Goal: Task Accomplishment & Management: Use online tool/utility

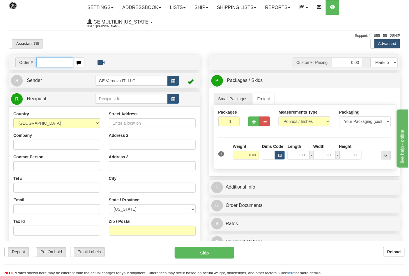
click at [51, 63] on input "text" at bounding box center [54, 63] width 37 height 10
type input "86690044"
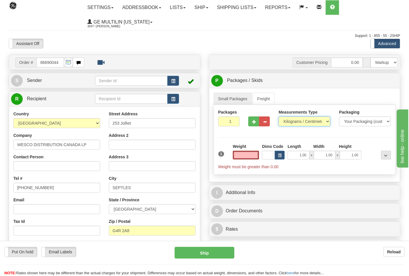
type input "0.00"
click at [292, 122] on select "Pounds / Inches Kilograms / Centimeters" at bounding box center [304, 122] width 52 height 10
select select "0"
click at [278, 117] on select "Pounds / Inches Kilograms / Centimeters" at bounding box center [304, 122] width 52 height 10
click at [256, 154] on input "0.00" at bounding box center [246, 155] width 26 height 9
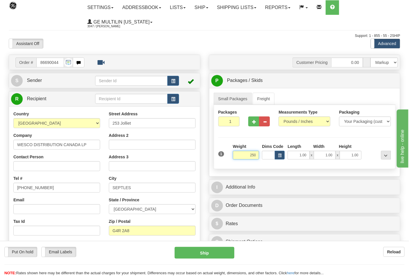
click button "Delete" at bounding box center [0, 0] width 0 height 0
type input "250.00"
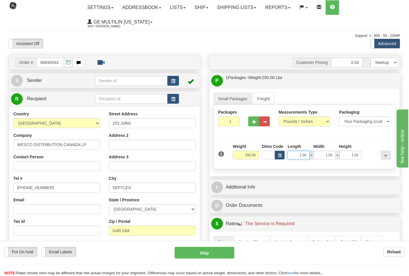
drag, startPoint x: 294, startPoint y: 156, endPoint x: 323, endPoint y: 156, distance: 29.1
click at [323, 156] on div "1.00 x 1.00 x 1.00" at bounding box center [324, 155] width 74 height 9
type input "24.00"
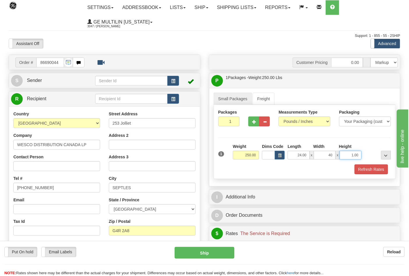
type input "40.00"
click button "Delete" at bounding box center [0, 0] width 0 height 0
type input "24.00"
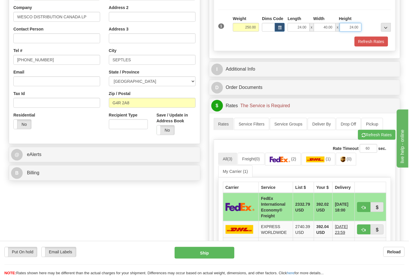
scroll to position [129, 0]
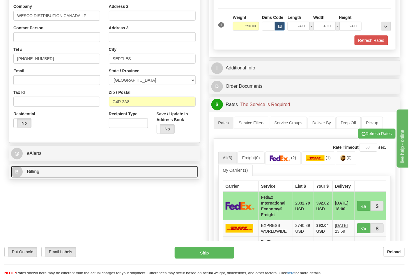
click at [63, 174] on link "B Billing" at bounding box center [104, 172] width 187 height 12
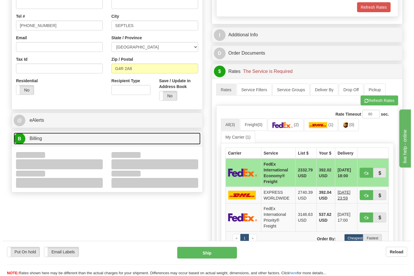
scroll to position [194, 0]
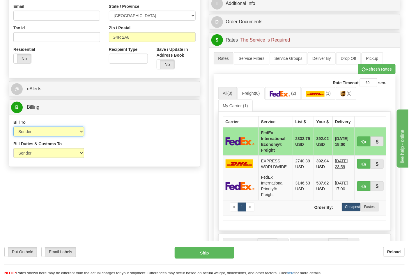
click at [34, 134] on select "Sender Recipient Third Party Collect" at bounding box center [48, 132] width 71 height 10
click at [111, 138] on div "Bill To Sender Recipient Third Party Collect Account 3rd Party Account List Ple…" at bounding box center [104, 131] width 191 height 22
click at [283, 95] on img at bounding box center [280, 94] width 20 height 6
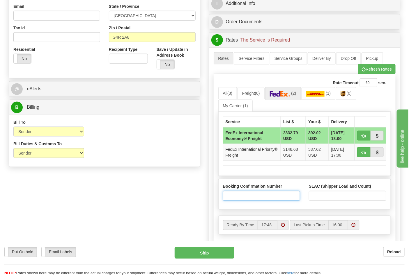
drag, startPoint x: 250, startPoint y: 194, endPoint x: 252, endPoint y: 198, distance: 4.8
click at [250, 194] on input "Booking Confirmation Number" at bounding box center [261, 196] width 77 height 10
type input "N/A"
click at [330, 198] on input "SLAC (Shipper Load and Count)" at bounding box center [347, 196] width 77 height 10
type input "1"
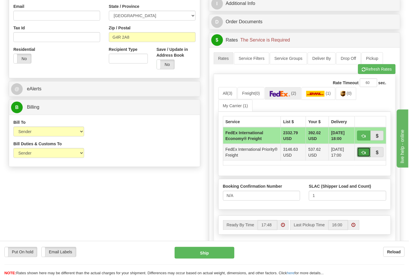
click at [362, 152] on span "button" at bounding box center [364, 153] width 4 height 4
type input "70"
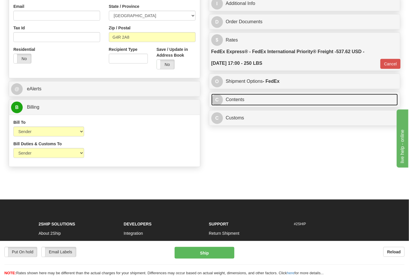
click at [252, 101] on link "C Contents" at bounding box center [304, 100] width 187 height 12
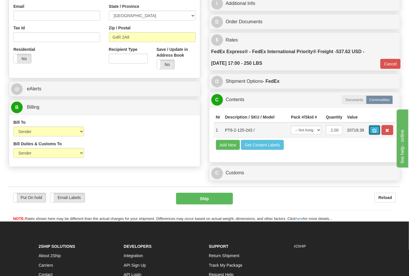
click at [376, 132] on span "button" at bounding box center [374, 131] width 4 height 4
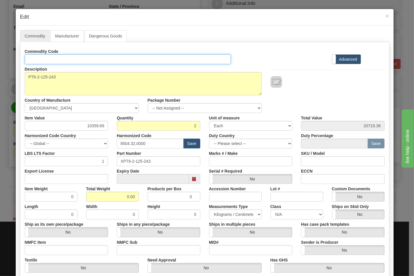
drag, startPoint x: 53, startPoint y: 58, endPoint x: 56, endPoint y: 60, distance: 3.1
click at [53, 58] on input "Id" at bounding box center [128, 59] width 206 height 10
type input "TRANSFORMERS"
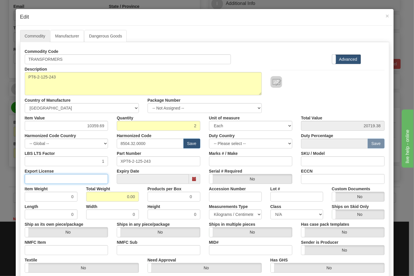
click at [90, 182] on input "Export License" at bounding box center [66, 179] width 83 height 10
type input "N/A"
drag, startPoint x: 111, startPoint y: 197, endPoint x: 140, endPoint y: 196, distance: 28.5
click at [140, 196] on div "Total Weight 0.00" at bounding box center [112, 193] width 61 height 18
type input "0"
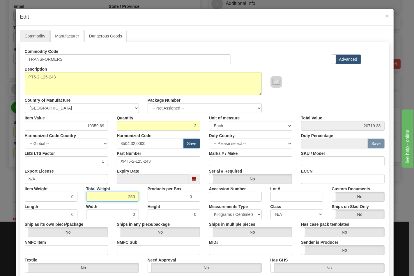
type input "250"
type input "125.0000"
drag, startPoint x: 72, startPoint y: 249, endPoint x: 72, endPoint y: 252, distance: 3.2
click at [72, 249] on input "NMFC Item" at bounding box center [66, 250] width 83 height 10
type input "63170"
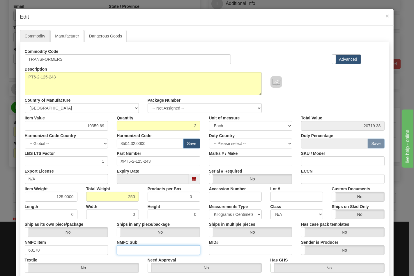
click at [123, 246] on input "NMFC Sub" at bounding box center [158, 250] width 83 height 10
type input "4"
click at [293, 214] on select "N/A 50.0 55.0 60.0 65.0 70.0 85.0 92.5 100.0 125.0 175.0 250.0 300.0 400.0" at bounding box center [296, 215] width 53 height 10
select select "70.0"
click at [270, 210] on select "N/A 50.0 55.0 60.0 65.0 70.0 85.0 92.5 100.0 125.0 175.0 250.0 300.0 400.0" at bounding box center [296, 215] width 53 height 10
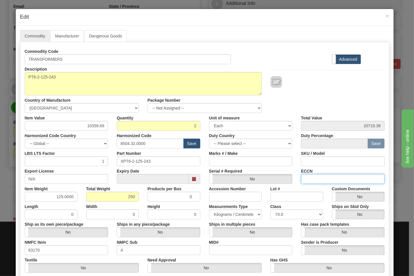
click at [321, 178] on input "ECCN" at bounding box center [342, 179] width 83 height 10
type input "EAR99"
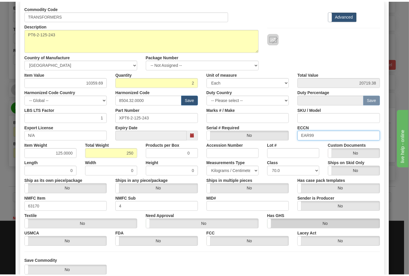
scroll to position [83, 0]
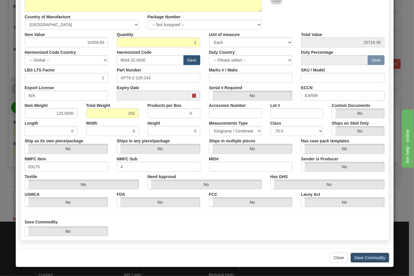
click at [356, 254] on button "Save Commodity" at bounding box center [369, 258] width 39 height 10
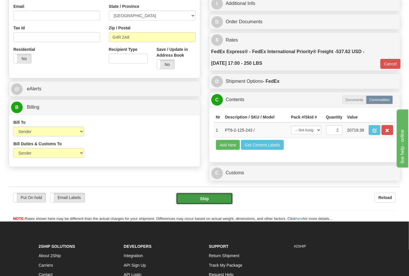
click at [204, 205] on button "Ship" at bounding box center [204, 199] width 56 height 12
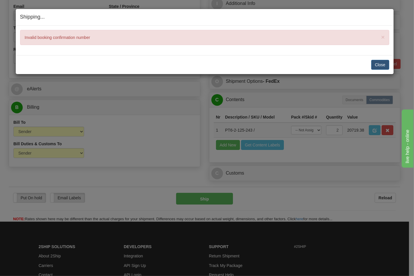
click at [389, 63] on div "Close Cancel Cancel Shipment and Quit Pickup Quit Pickup ONLY" at bounding box center [205, 64] width 378 height 19
click at [382, 65] on button "Close" at bounding box center [380, 65] width 18 height 10
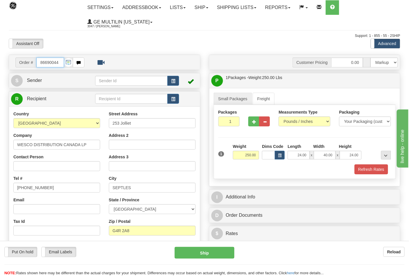
scroll to position [0, 0]
drag, startPoint x: 61, startPoint y: 62, endPoint x: 17, endPoint y: 62, distance: 44.5
click at [17, 62] on div "Order # 86690044" at bounding box center [49, 63] width 69 height 10
type input "86689653"
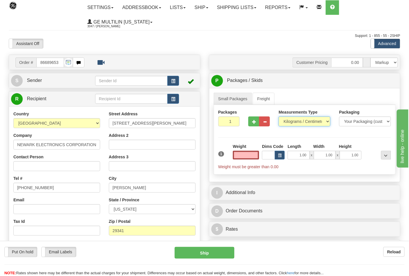
type input "0.00"
click at [300, 119] on select "Pounds / Inches Kilograms / Centimeters" at bounding box center [304, 122] width 52 height 10
select select "0"
click at [278, 117] on select "Pounds / Inches Kilograms / Centimeters" at bounding box center [304, 122] width 52 height 10
click at [255, 155] on input "0.00" at bounding box center [246, 155] width 26 height 9
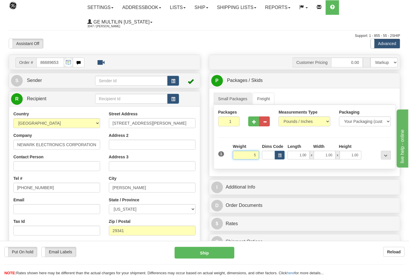
click button "Delete" at bounding box center [0, 0] width 0 height 0
type input "5.00"
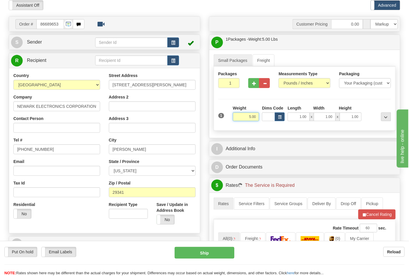
scroll to position [129, 0]
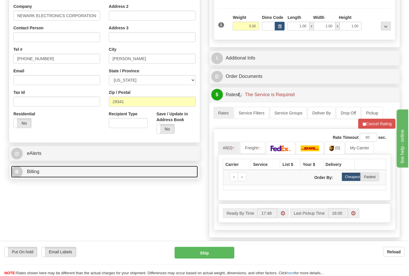
click at [68, 167] on link "B Billing" at bounding box center [104, 172] width 187 height 12
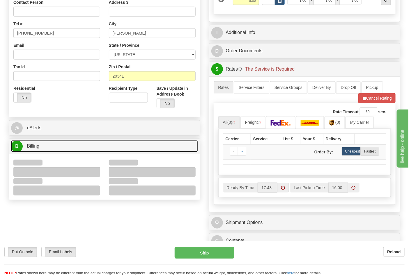
scroll to position [194, 0]
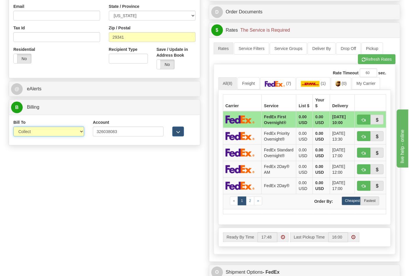
click at [29, 136] on select "Sender Recipient Third Party Collect" at bounding box center [48, 132] width 71 height 10
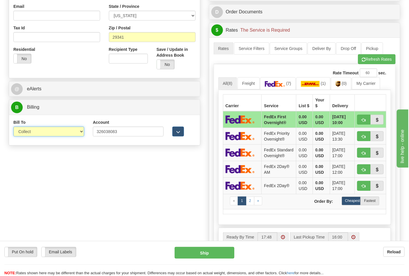
select select "2"
click at [13, 127] on select "Sender Recipient Third Party Collect" at bounding box center [48, 132] width 71 height 10
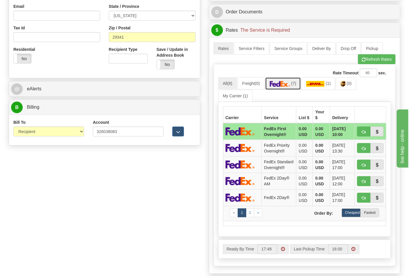
click at [300, 86] on link "(7)" at bounding box center [283, 83] width 36 height 13
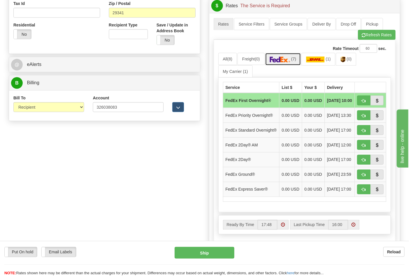
scroll to position [291, 0]
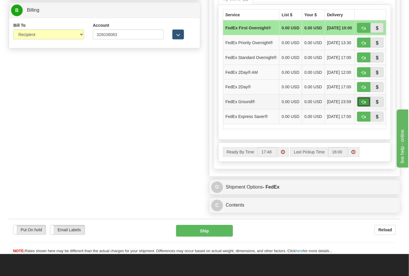
click at [360, 107] on button "button" at bounding box center [363, 102] width 13 height 10
type input "92"
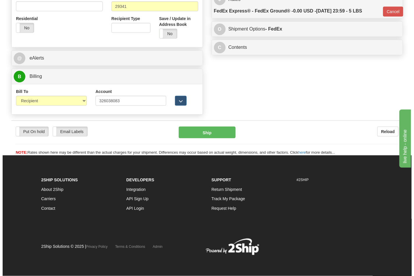
scroll to position [225, 0]
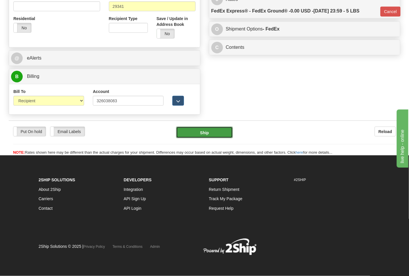
click at [216, 132] on button "Ship" at bounding box center [204, 133] width 56 height 12
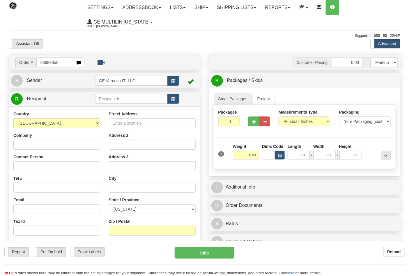
type input "86689658"
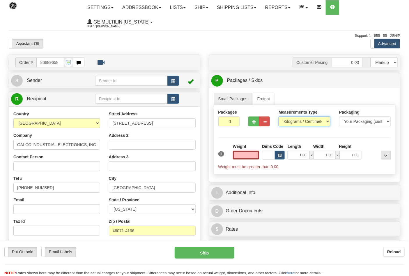
type input "0.00"
click at [295, 121] on select "Pounds / Inches Kilograms / Centimeters" at bounding box center [304, 122] width 52 height 10
select select "0"
click at [278, 117] on select "Pounds / Inches Kilograms / Centimeters" at bounding box center [304, 122] width 52 height 10
click at [257, 158] on input "0.00" at bounding box center [246, 155] width 26 height 9
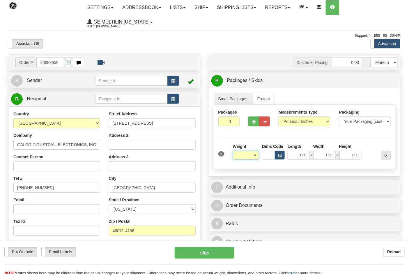
click button "Delete" at bounding box center [0, 0] width 0 height 0
type input "4.00"
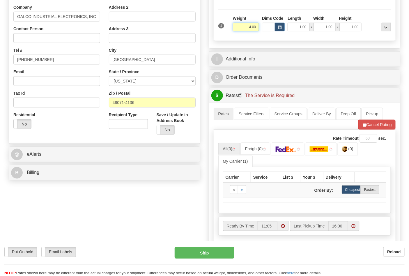
scroll to position [129, 0]
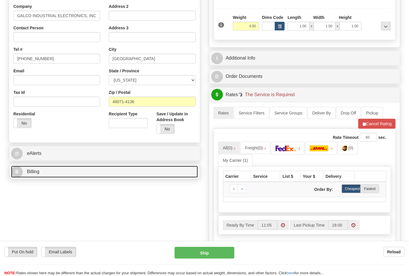
click at [64, 171] on link "B Billing" at bounding box center [104, 172] width 187 height 12
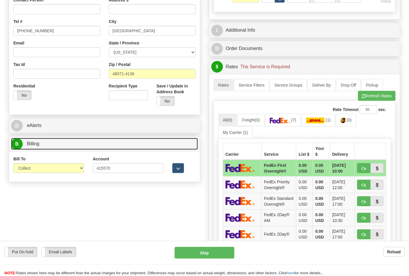
scroll to position [194, 0]
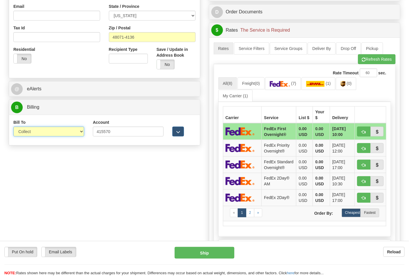
click at [41, 135] on select "Sender Recipient Third Party Collect" at bounding box center [48, 132] width 71 height 10
select select "2"
click at [13, 127] on select "Sender Recipient Third Party Collect" at bounding box center [48, 132] width 71 height 10
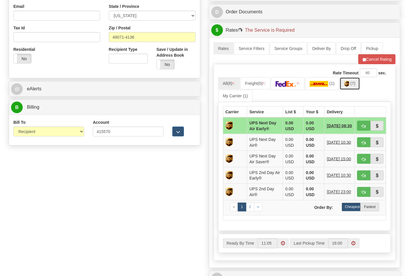
click at [349, 87] on img at bounding box center [346, 84] width 5 height 6
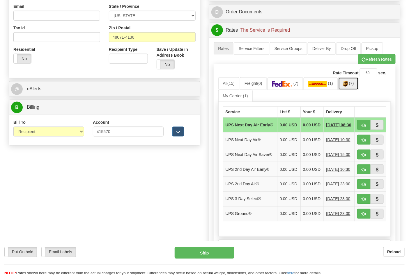
scroll to position [258, 0]
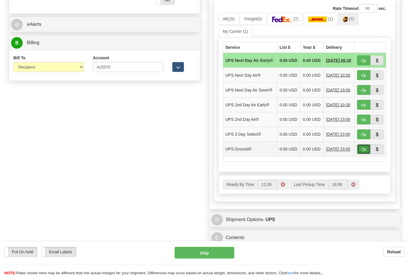
click at [363, 152] on span "button" at bounding box center [364, 150] width 4 height 4
type input "03"
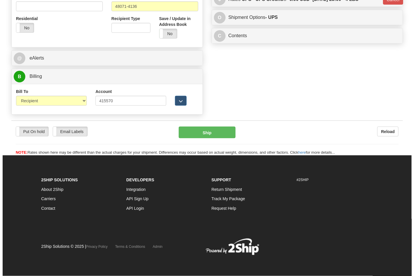
scroll to position [225, 0]
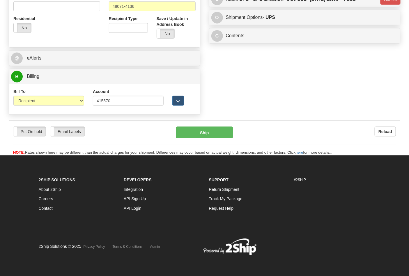
click at [214, 139] on div "Put On hold Put On hold Email Labels Email Labels Edit Reload Ship" at bounding box center [204, 141] width 391 height 29
click at [214, 138] on button "Ship" at bounding box center [204, 133] width 56 height 12
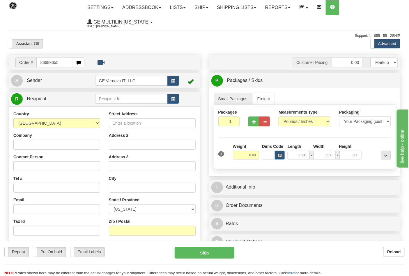
type input "86689655"
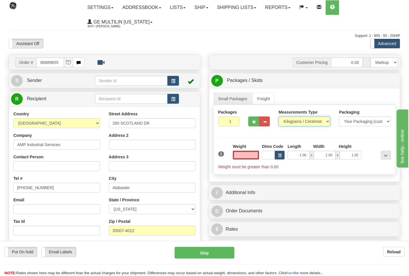
type input "0.00"
click at [288, 123] on select "Pounds / Inches Kilograms / Centimeters" at bounding box center [304, 122] width 52 height 10
select select "0"
click at [278, 117] on select "Pounds / Inches Kilograms / Centimeters" at bounding box center [304, 122] width 52 height 10
click at [258, 154] on input "0.00" at bounding box center [246, 155] width 26 height 9
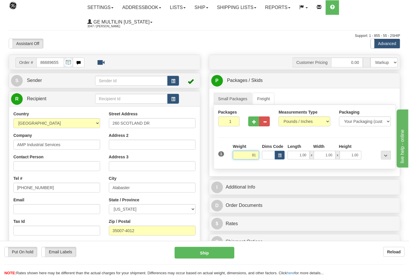
click button "Delete" at bounding box center [0, 0] width 0 height 0
type input "81.00"
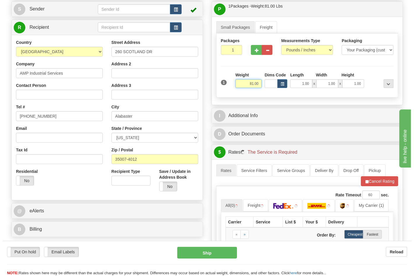
scroll to position [129, 0]
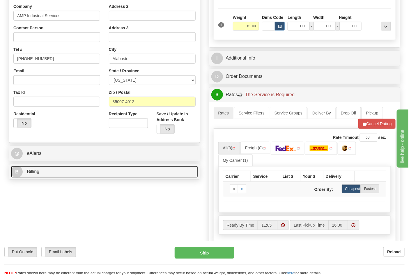
click at [60, 172] on link "B Billing" at bounding box center [104, 172] width 187 height 12
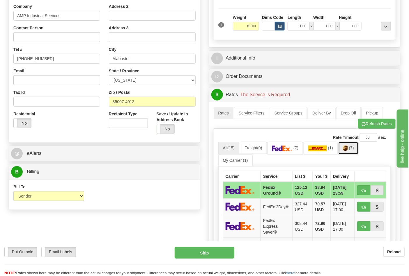
click at [347, 152] on link "(7)" at bounding box center [348, 148] width 20 height 13
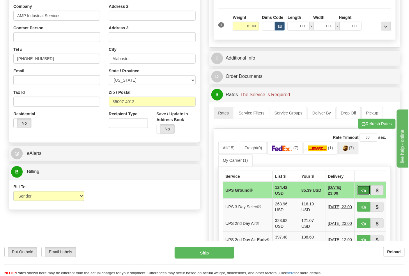
click at [362, 190] on span "button" at bounding box center [364, 191] width 4 height 4
type input "03"
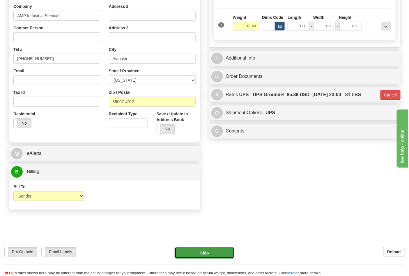
click at [214, 249] on button "Ship" at bounding box center [204, 253] width 59 height 12
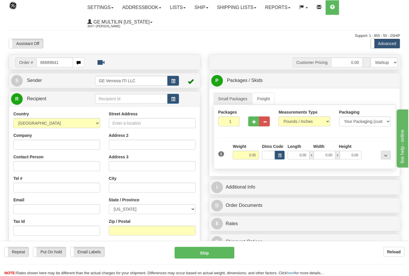
type input "86689641"
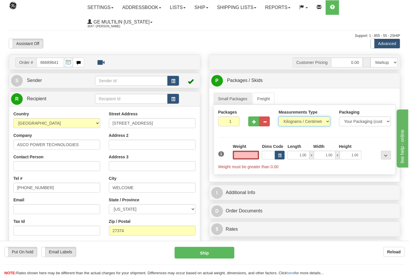
type input "0.00"
drag, startPoint x: 288, startPoint y: 123, endPoint x: 289, endPoint y: 126, distance: 3.5
click at [288, 123] on select "Pounds / Inches Kilograms / Centimeters" at bounding box center [304, 122] width 52 height 10
select select "0"
click at [278, 117] on select "Pounds / Inches Kilograms / Centimeters" at bounding box center [304, 122] width 52 height 10
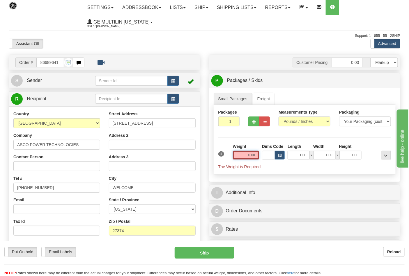
click at [257, 153] on input "0.00" at bounding box center [246, 155] width 26 height 9
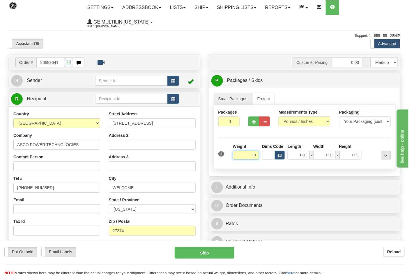
click button "Delete" at bounding box center [0, 0] width 0 height 0
type input "19.00"
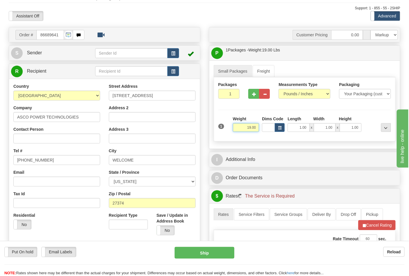
scroll to position [97, 0]
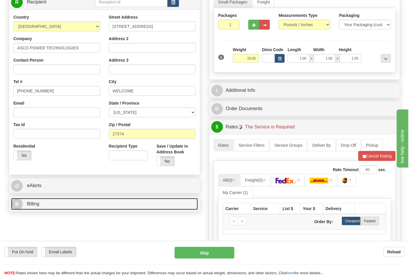
click at [66, 200] on link "B Billing" at bounding box center [104, 204] width 187 height 12
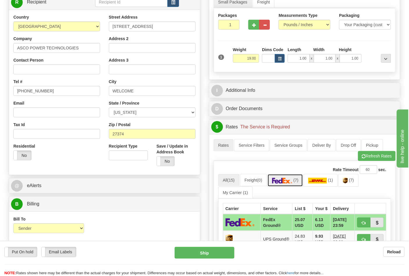
click at [292, 181] on img at bounding box center [282, 181] width 20 height 6
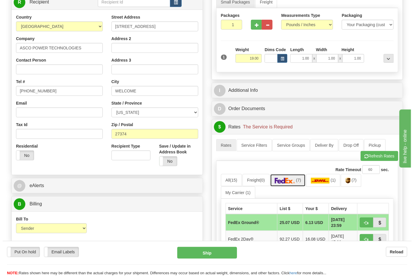
scroll to position [161, 0]
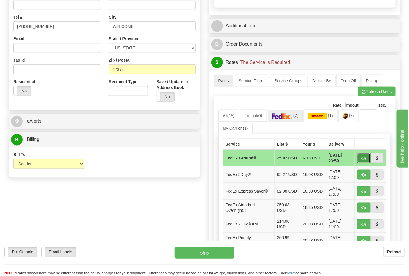
click at [364, 159] on span "button" at bounding box center [364, 159] width 4 height 4
type input "92"
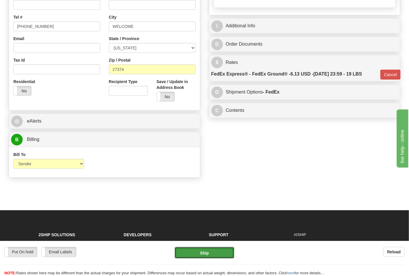
click at [204, 251] on button "Ship" at bounding box center [204, 253] width 59 height 12
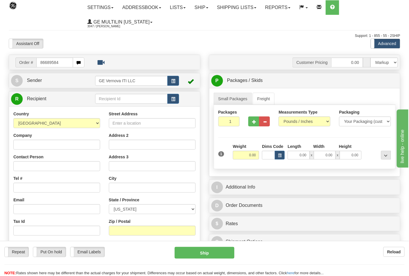
type input "86689584"
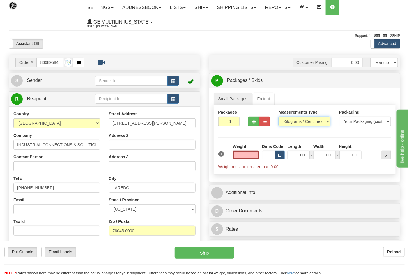
type input "0.00"
drag, startPoint x: 295, startPoint y: 123, endPoint x: 291, endPoint y: 126, distance: 5.1
click at [294, 123] on select "Pounds / Inches Kilograms / Centimeters" at bounding box center [304, 122] width 52 height 10
select select "0"
click at [278, 117] on select "Pounds / Inches Kilograms / Centimeters" at bounding box center [304, 122] width 52 height 10
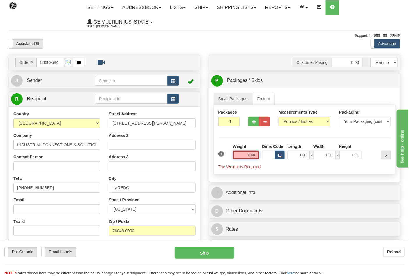
click at [257, 159] on input "0.00" at bounding box center [246, 155] width 26 height 9
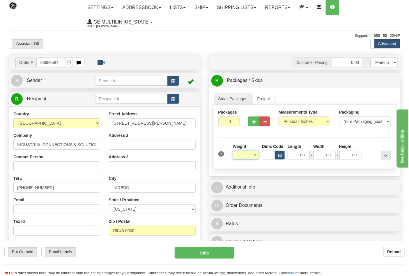
click button "Delete" at bounding box center [0, 0] width 0 height 0
type input "2.00"
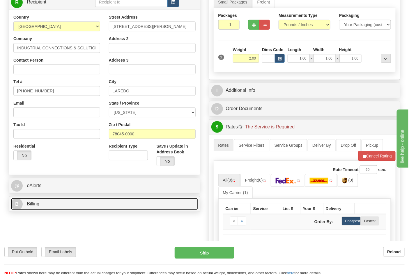
click at [61, 201] on link "B Billing" at bounding box center [104, 204] width 187 height 12
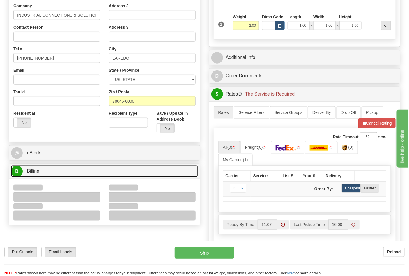
scroll to position [161, 0]
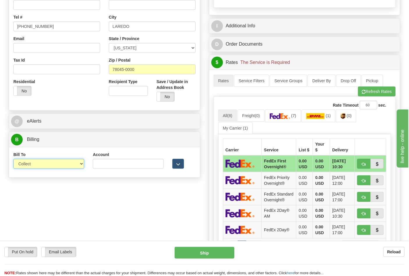
click at [36, 164] on select "Sender Recipient Third Party Collect" at bounding box center [48, 164] width 71 height 10
select select "2"
click at [13, 160] on select "Sender Recipient Third Party Collect" at bounding box center [48, 164] width 71 height 10
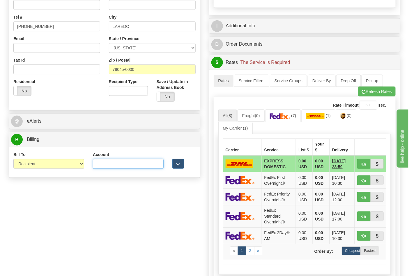
click at [108, 163] on input "Account" at bounding box center [128, 164] width 71 height 10
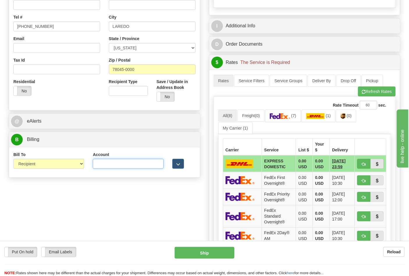
paste input "844904193"
type input "844904193"
click at [279, 113] on link "(7)" at bounding box center [283, 116] width 36 height 13
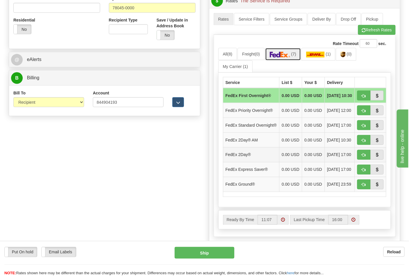
scroll to position [226, 0]
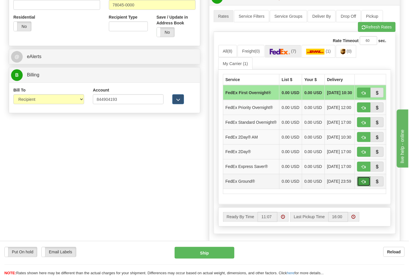
click at [364, 187] on button "button" at bounding box center [363, 182] width 13 height 10
type input "92"
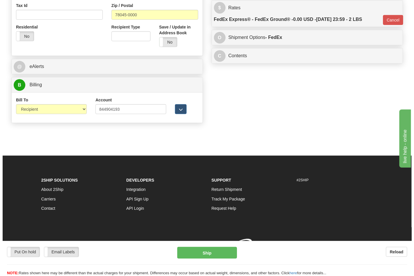
scroll to position [217, 0]
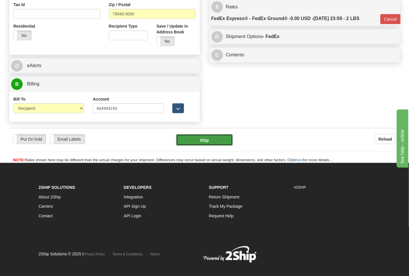
click at [201, 143] on button "Ship" at bounding box center [204, 140] width 56 height 12
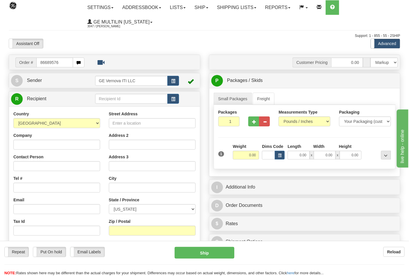
type input "86689576"
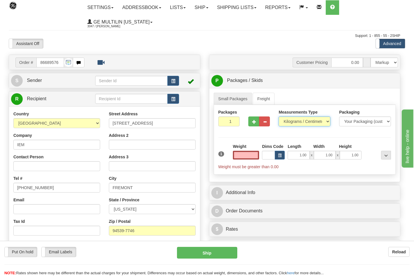
type input "0.00"
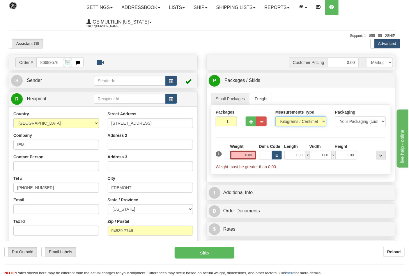
click at [296, 123] on select "Pounds / Inches Kilograms / Centimeters" at bounding box center [300, 122] width 51 height 10
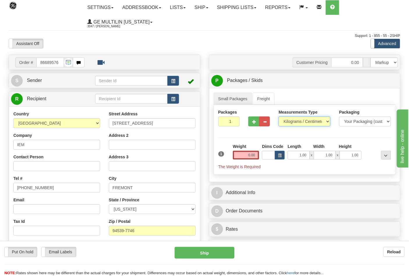
select select "0"
click at [278, 117] on select "Pounds / Inches Kilograms / Centimeters" at bounding box center [304, 122] width 52 height 10
click at [257, 156] on input "0.00" at bounding box center [246, 155] width 26 height 9
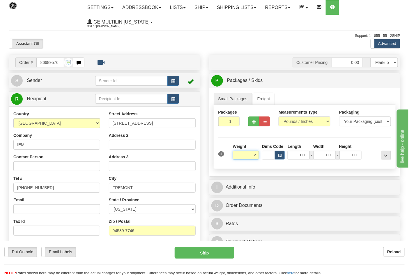
click button "Delete" at bounding box center [0, 0] width 0 height 0
type input "2.00"
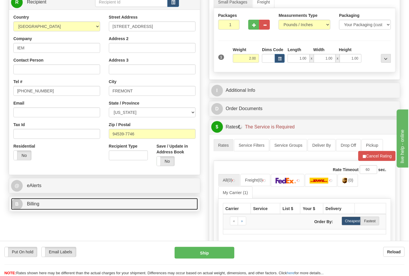
click at [56, 209] on link "B Billing" at bounding box center [104, 204] width 187 height 12
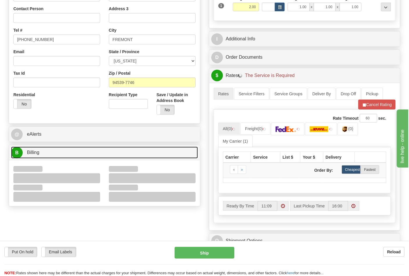
scroll to position [194, 0]
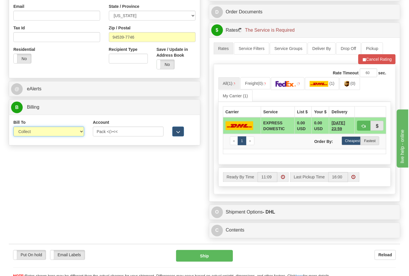
click at [35, 134] on select "Sender Recipient Third Party Collect" at bounding box center [48, 132] width 71 height 10
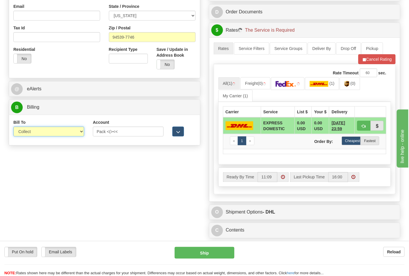
select select "2"
click at [13, 127] on select "Sender Recipient Third Party Collect" at bounding box center [48, 132] width 71 height 10
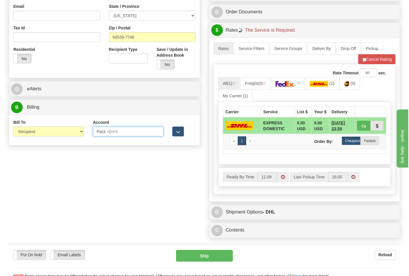
drag, startPoint x: 133, startPoint y: 135, endPoint x: 81, endPoint y: 134, distance: 51.8
click at [81, 134] on div "Bill To Sender Recipient Third Party Collect Account Pack <(><< 3rd Party Accou…" at bounding box center [104, 131] width 191 height 22
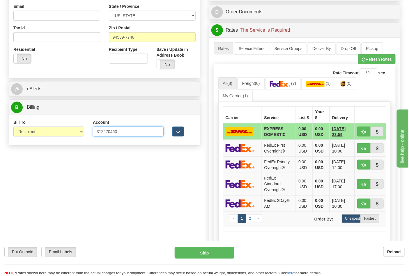
type input "312270463"
click button "Delete" at bounding box center [0, 0] width 0 height 0
drag, startPoint x: 302, startPoint y: 93, endPoint x: 292, endPoint y: 84, distance: 13.2
click at [301, 92] on ul "All (8) Freight (0) (7) (1) (0) My Carrier (1)" at bounding box center [304, 89] width 173 height 24
click at [290, 84] on img at bounding box center [280, 84] width 20 height 6
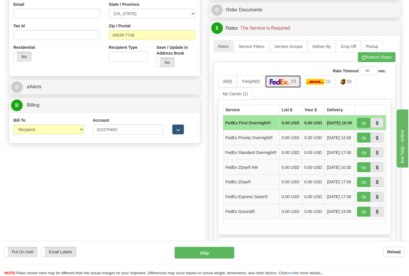
scroll to position [291, 0]
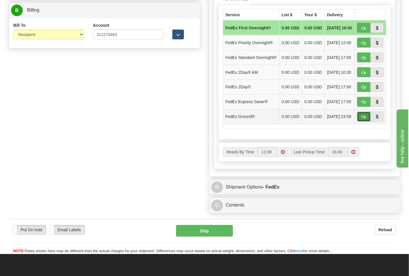
click at [364, 119] on span "button" at bounding box center [364, 117] width 4 height 4
type input "92"
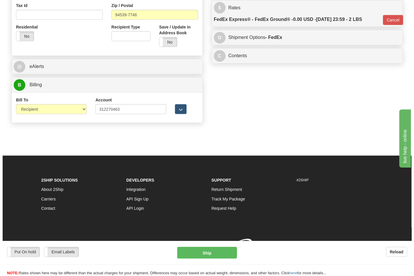
scroll to position [225, 0]
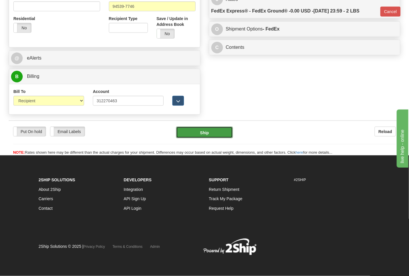
click at [213, 133] on button "Ship" at bounding box center [204, 133] width 56 height 12
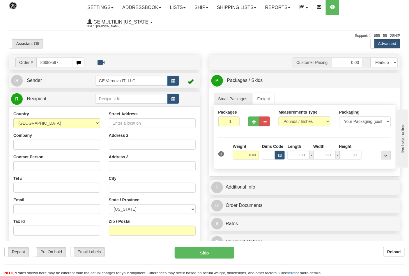
type input "86689597"
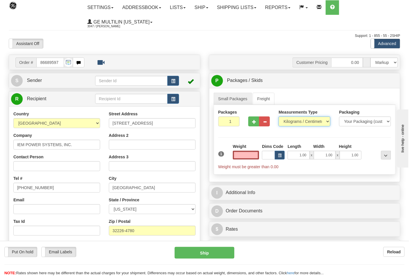
type input "0.00"
drag, startPoint x: 289, startPoint y: 123, endPoint x: 290, endPoint y: 126, distance: 3.5
click at [289, 123] on select "Pounds / Inches Kilograms / Centimeters" at bounding box center [304, 122] width 52 height 10
select select "0"
click at [278, 117] on select "Pounds / Inches Kilograms / Centimeters" at bounding box center [304, 122] width 52 height 10
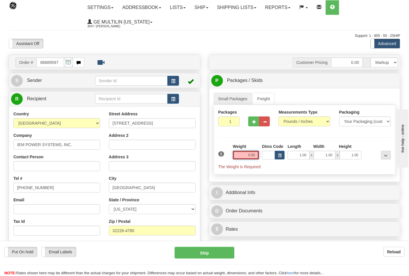
click at [255, 157] on input "0.00" at bounding box center [246, 155] width 26 height 9
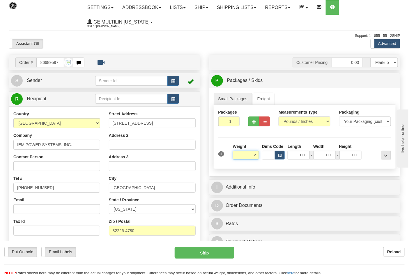
click button "Delete" at bounding box center [0, 0] width 0 height 0
type input "2.00"
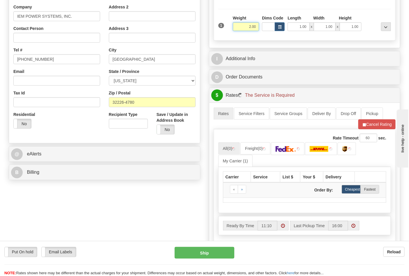
scroll to position [129, 0]
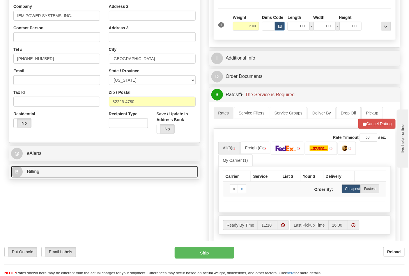
click at [58, 171] on link "B Billing" at bounding box center [104, 172] width 187 height 12
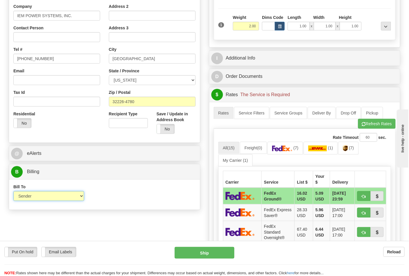
click at [42, 201] on select "Sender Recipient Third Party Collect" at bounding box center [48, 196] width 71 height 10
select select "2"
click at [13, 192] on select "Sender Recipient Third Party Collect" at bounding box center [48, 196] width 71 height 10
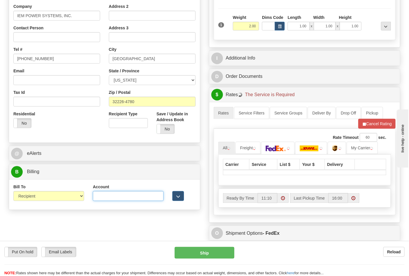
click at [109, 194] on input "Account" at bounding box center [128, 196] width 71 height 10
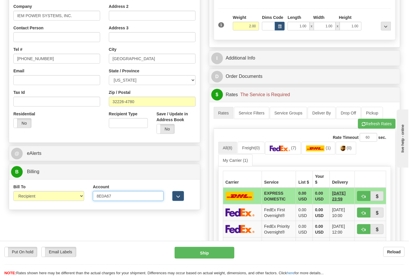
type input "8E0A67"
click button "Delete" at bounding box center [0, 0] width 0 height 0
click at [369, 125] on button "Refresh Rates" at bounding box center [377, 124] width 38 height 10
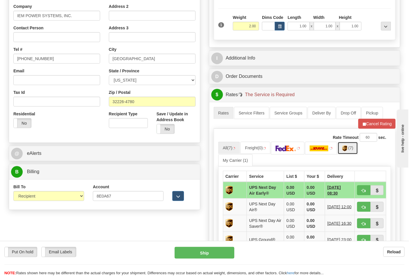
click at [347, 150] on img at bounding box center [344, 149] width 5 height 6
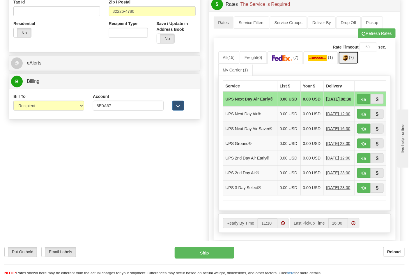
scroll to position [258, 0]
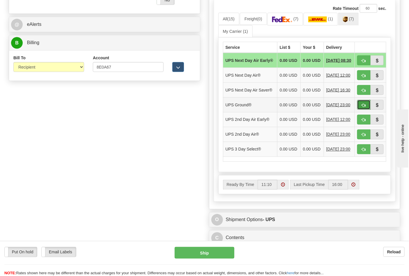
click at [362, 107] on span "button" at bounding box center [364, 106] width 4 height 4
type input "03"
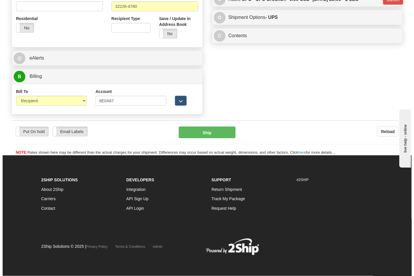
scroll to position [225, 0]
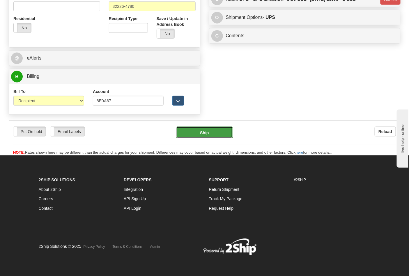
click at [205, 137] on button "Ship" at bounding box center [204, 133] width 56 height 12
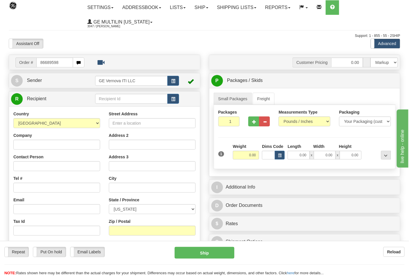
type input "86689598"
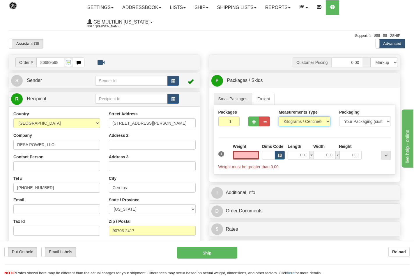
type input "0.00"
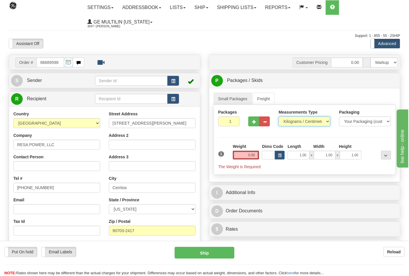
click at [290, 121] on select "Pounds / Inches Kilograms / Centimeters" at bounding box center [304, 122] width 52 height 10
click at [278, 117] on select "Pounds / Inches Kilograms / Centimeters" at bounding box center [304, 122] width 52 height 10
drag, startPoint x: 289, startPoint y: 120, endPoint x: 289, endPoint y: 126, distance: 5.8
click at [289, 120] on select "Pounds / Inches Kilograms / Centimeters" at bounding box center [304, 122] width 52 height 10
select select "0"
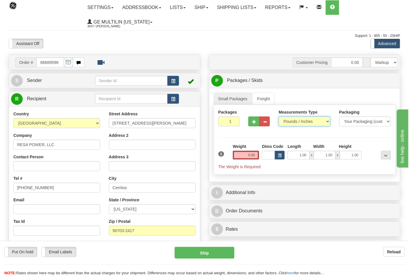
click at [278, 117] on select "Pounds / Inches Kilograms / Centimeters" at bounding box center [304, 122] width 52 height 10
click at [256, 156] on input "0.00" at bounding box center [246, 155] width 26 height 9
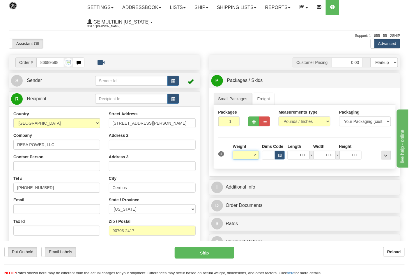
click button "Delete" at bounding box center [0, 0] width 0 height 0
type input "2.00"
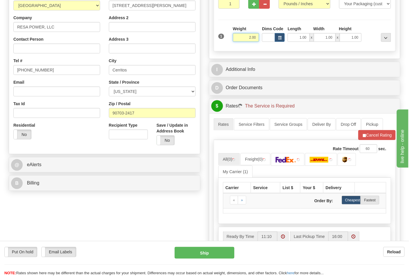
scroll to position [129, 0]
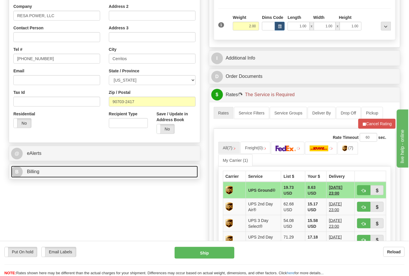
drag, startPoint x: 77, startPoint y: 167, endPoint x: 76, endPoint y: 171, distance: 3.5
click at [77, 167] on link "B Billing" at bounding box center [104, 172] width 187 height 12
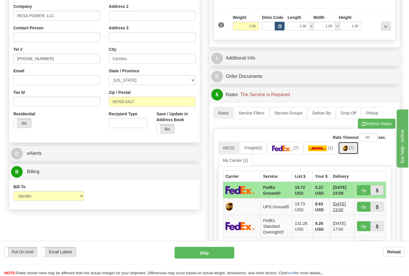
click at [354, 150] on span "(7)" at bounding box center [351, 148] width 5 height 5
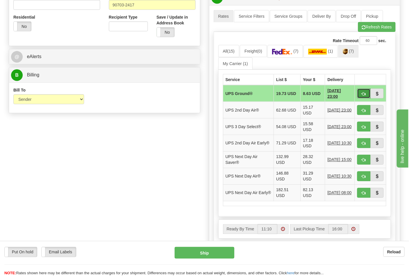
click at [363, 96] on span "button" at bounding box center [364, 94] width 4 height 4
type input "03"
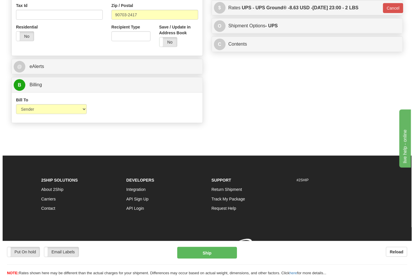
scroll to position [217, 0]
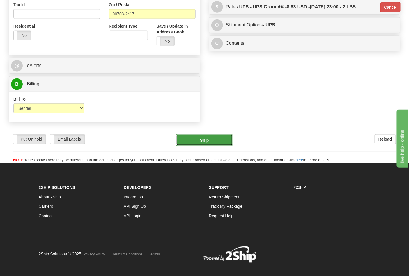
click at [209, 137] on button "Ship" at bounding box center [204, 140] width 56 height 12
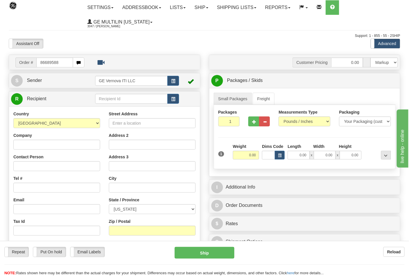
type input "86689588"
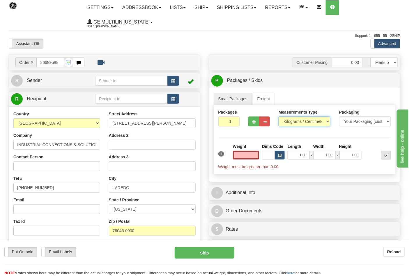
type input "0.00"
click at [292, 123] on select "Pounds / Inches Kilograms / Centimeters" at bounding box center [304, 122] width 52 height 10
select select "0"
click at [278, 117] on select "Pounds / Inches Kilograms / Centimeters" at bounding box center [304, 122] width 52 height 10
click at [255, 156] on input "0.00" at bounding box center [246, 155] width 26 height 9
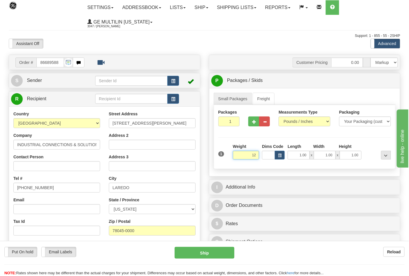
click button "Delete" at bounding box center [0, 0] width 0 height 0
type input "12.00"
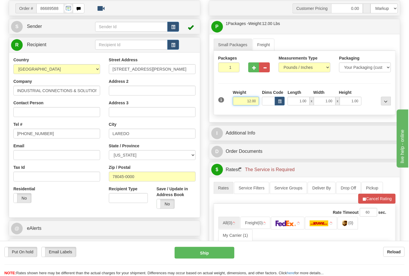
scroll to position [97, 0]
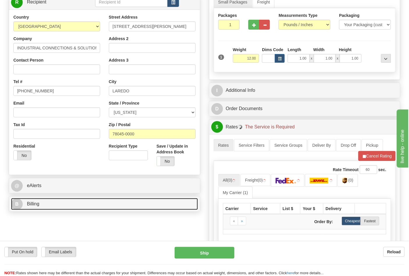
click at [68, 203] on link "B Billing" at bounding box center [104, 204] width 187 height 12
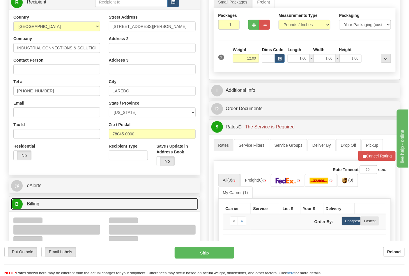
scroll to position [161, 0]
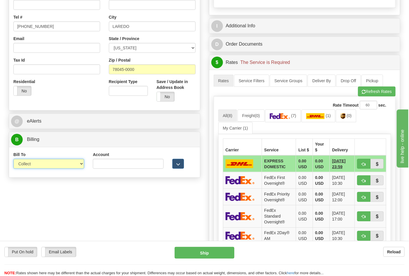
click at [39, 168] on select "Sender Recipient Third Party Collect" at bounding box center [48, 164] width 71 height 10
select select "2"
click at [13, 160] on select "Sender Recipient Third Party Collect" at bounding box center [48, 164] width 71 height 10
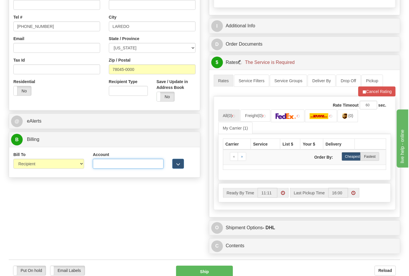
click at [100, 164] on input "Account" at bounding box center [128, 164] width 71 height 10
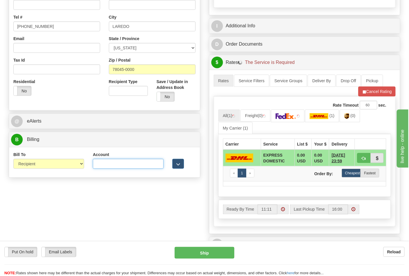
paste input "844904193"
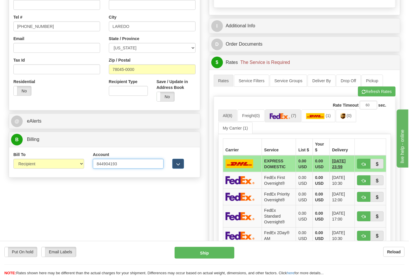
type input "844904193"
click at [291, 113] on link "(7)" at bounding box center [283, 116] width 36 height 13
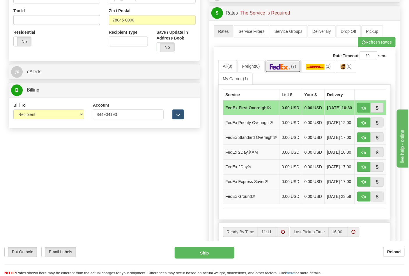
scroll to position [291, 0]
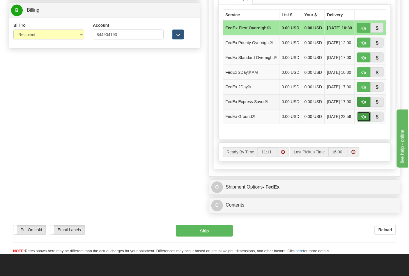
click at [359, 122] on button "button" at bounding box center [363, 117] width 13 height 10
type input "92"
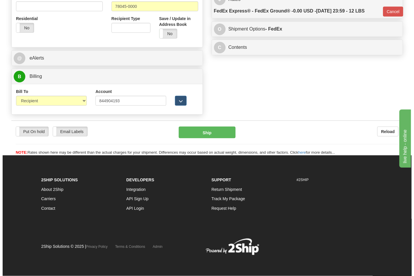
scroll to position [225, 0]
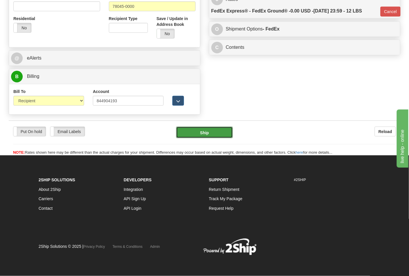
click at [199, 131] on button "Ship" at bounding box center [204, 133] width 56 height 12
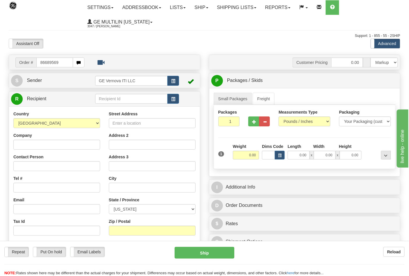
type input "86689569"
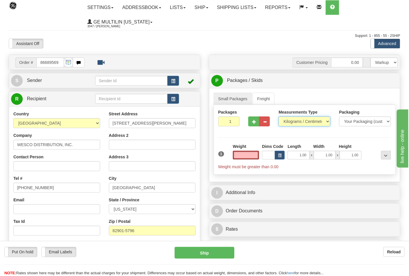
type input "0.00"
click at [289, 123] on select "Pounds / Inches Kilograms / Centimeters" at bounding box center [304, 122] width 52 height 10
select select "0"
click at [278, 117] on select "Pounds / Inches Kilograms / Centimeters" at bounding box center [304, 122] width 52 height 10
drag, startPoint x: 246, startPoint y: 119, endPoint x: 251, endPoint y: 122, distance: 6.5
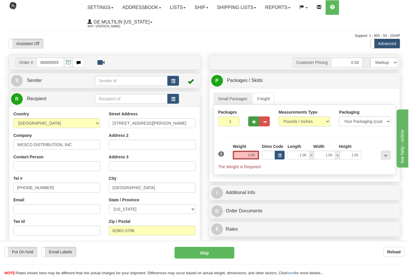
click at [247, 119] on div at bounding box center [259, 120] width 30 height 22
click at [252, 123] on span "button" at bounding box center [254, 122] width 4 height 4
type input "2"
click at [259, 157] on div "Total Weight 0.00" at bounding box center [245, 154] width 29 height 20
click at [252, 159] on input "0.00" at bounding box center [246, 155] width 26 height 9
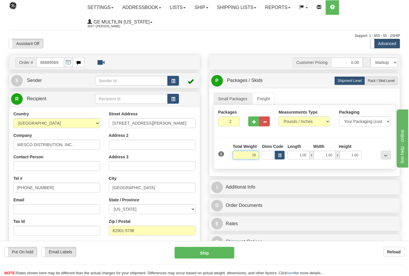
click button "Delete" at bounding box center [0, 0] width 0 height 0
type input "18.00"
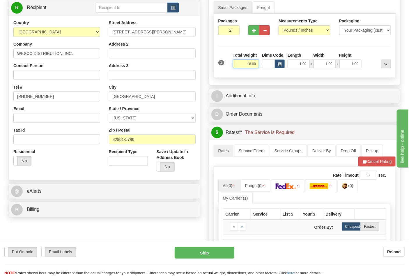
scroll to position [129, 0]
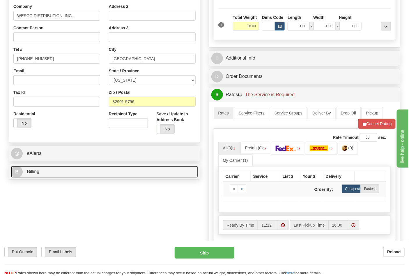
click at [70, 172] on link "B Billing" at bounding box center [104, 172] width 187 height 12
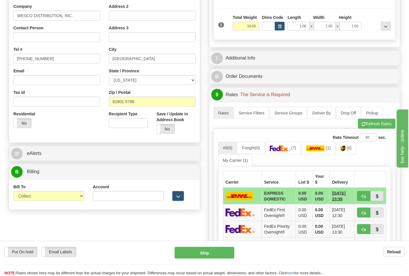
click at [40, 202] on div "Bill To Sender Recipient Third Party Collect" at bounding box center [48, 195] width 79 height 22
drag, startPoint x: 41, startPoint y: 194, endPoint x: 40, endPoint y: 202, distance: 7.4
click at [41, 194] on select "Sender Recipient Third Party Collect" at bounding box center [48, 196] width 71 height 10
select select "2"
click at [13, 192] on select "Sender Recipient Third Party Collect" at bounding box center [48, 196] width 71 height 10
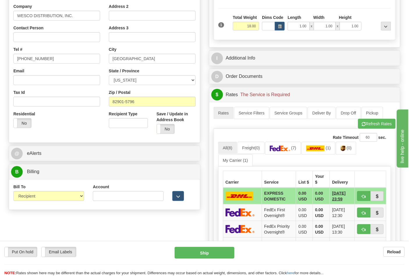
drag, startPoint x: 117, startPoint y: 202, endPoint x: 115, endPoint y: 198, distance: 5.1
click at [117, 202] on div "Account 3rd Party Account List Please select" at bounding box center [127, 195] width 79 height 22
click at [115, 198] on input "Account" at bounding box center [128, 196] width 71 height 10
paste input "278512"
type input "2"
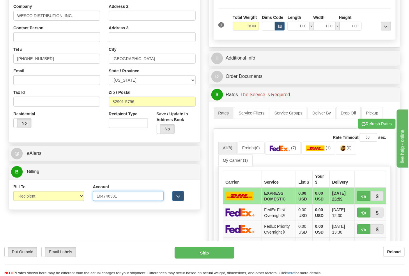
type input "104746381"
click button "Delete" at bounding box center [0, 0] width 0 height 0
click at [295, 153] on link "(7)" at bounding box center [283, 148] width 36 height 13
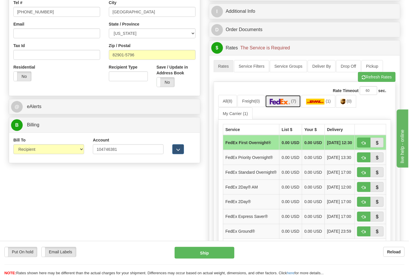
scroll to position [226, 0]
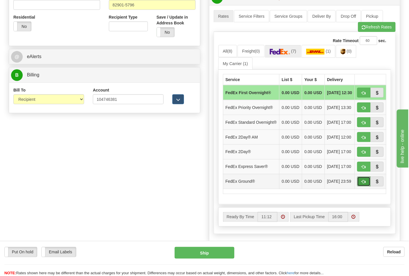
click at [363, 184] on span "button" at bounding box center [364, 182] width 4 height 4
type input "92"
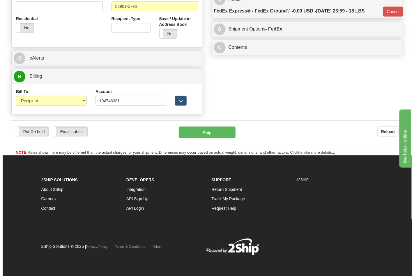
scroll to position [217, 0]
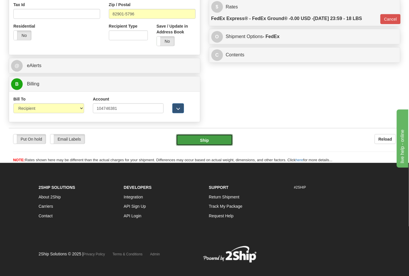
click at [213, 139] on button "Ship" at bounding box center [204, 140] width 56 height 12
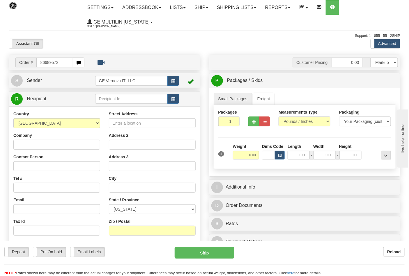
type input "86689572"
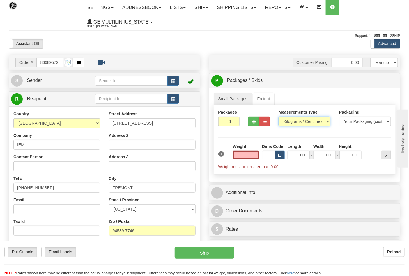
type input "0.00"
click at [290, 120] on select "Pounds / Inches Kilograms / Centimeters" at bounding box center [304, 122] width 52 height 10
select select "0"
click at [278, 117] on select "Pounds / Inches Kilograms / Centimeters" at bounding box center [304, 122] width 52 height 10
click at [257, 154] on input "0.00" at bounding box center [246, 155] width 26 height 9
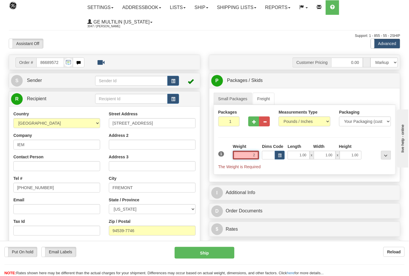
click button "Delete" at bounding box center [0, 0] width 0 height 0
type input "2.00"
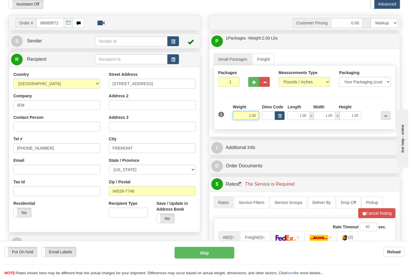
scroll to position [161, 0]
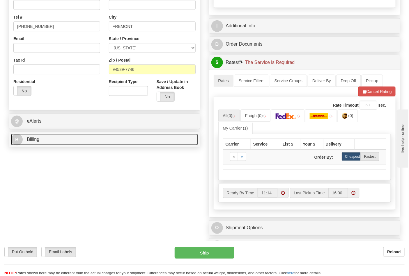
click at [73, 142] on link "B Billing" at bounding box center [104, 140] width 187 height 12
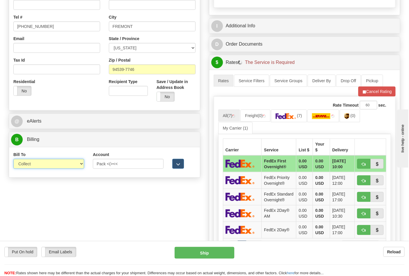
click at [53, 163] on select "Sender Recipient Third Party Collect" at bounding box center [48, 164] width 71 height 10
click at [13, 160] on select "Sender Recipient Third Party Collect" at bounding box center [48, 164] width 71 height 10
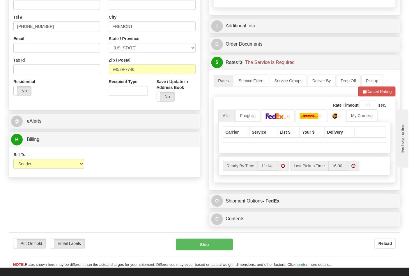
drag, startPoint x: 59, startPoint y: 153, endPoint x: 51, endPoint y: 169, distance: 17.8
click at [57, 156] on div "Bill To Sender Recipient Third Party Collect" at bounding box center [48, 160] width 71 height 17
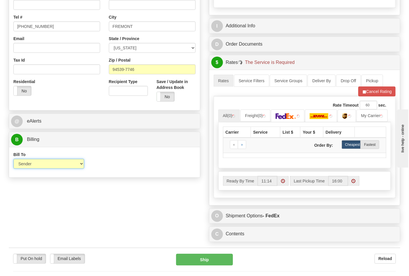
drag, startPoint x: 51, startPoint y: 169, endPoint x: 49, endPoint y: 168, distance: 3.0
click at [51, 169] on select "Sender Recipient Third Party Collect" at bounding box center [48, 164] width 71 height 10
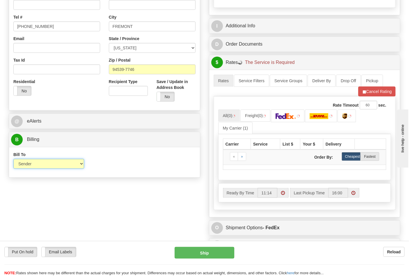
select select "2"
click at [13, 160] on select "Sender Recipient Third Party Collect" at bounding box center [48, 164] width 71 height 10
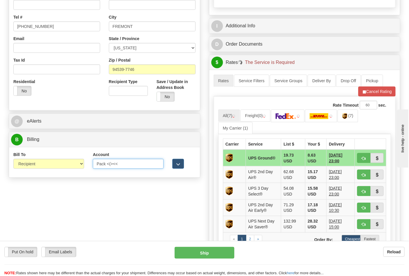
drag, startPoint x: 134, startPoint y: 167, endPoint x: 58, endPoint y: 157, distance: 76.8
click at [58, 157] on div "Bill To Sender Recipient Third Party Collect Account Pack <(><< 3rd Party Accou…" at bounding box center [104, 163] width 191 height 22
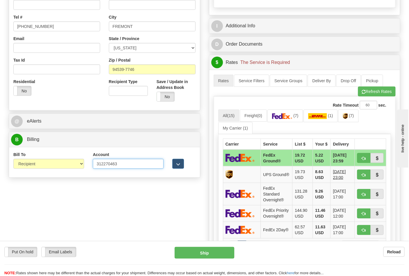
type input "312270463"
click button "Delete" at bounding box center [0, 0] width 0 height 0
click at [280, 121] on link "(7)" at bounding box center [285, 116] width 36 height 13
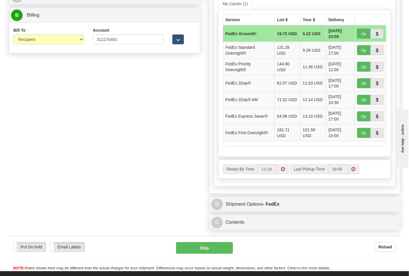
scroll to position [258, 0]
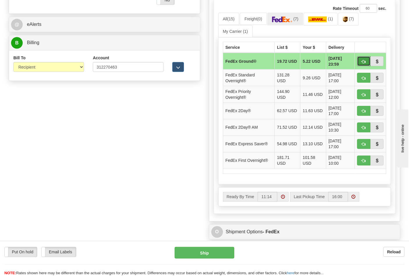
click at [362, 60] on span "button" at bounding box center [364, 62] width 4 height 4
type input "92"
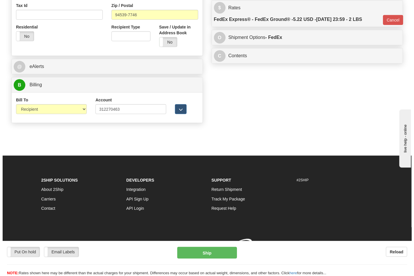
scroll to position [225, 0]
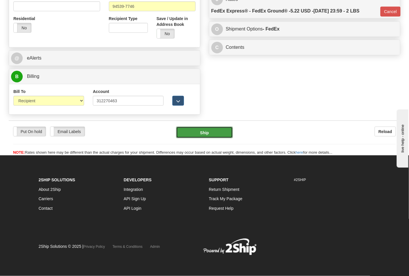
click at [208, 137] on button "Ship" at bounding box center [204, 133] width 56 height 12
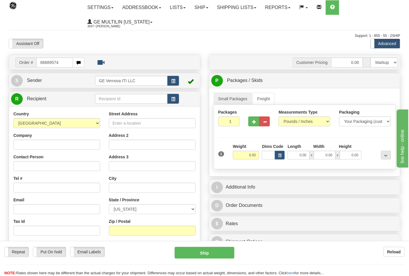
type input "86689574"
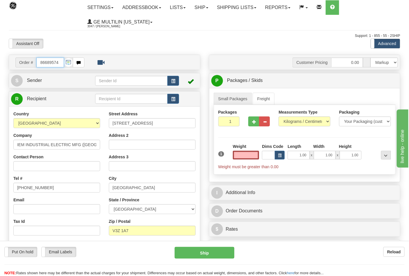
type input "0.00"
drag, startPoint x: 56, startPoint y: 65, endPoint x: 31, endPoint y: 61, distance: 24.9
click at [31, 61] on div "Order # 86689574" at bounding box center [49, 63] width 69 height 10
type input "86689571"
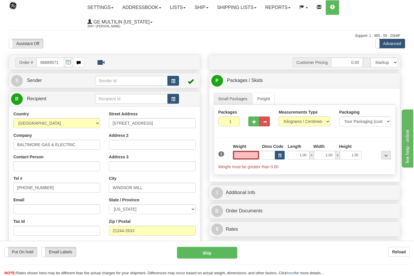
type input "0.00"
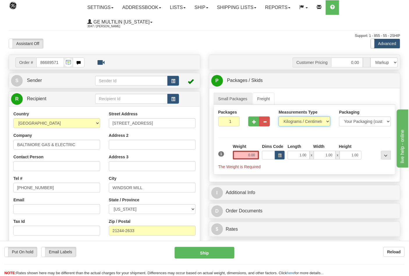
click at [291, 124] on select "Pounds / Inches Kilograms / Centimeters" at bounding box center [304, 122] width 52 height 10
select select "0"
click at [278, 117] on select "Pounds / Inches Kilograms / Centimeters" at bounding box center [304, 122] width 52 height 10
click at [255, 156] on input "0.00" at bounding box center [246, 155] width 26 height 9
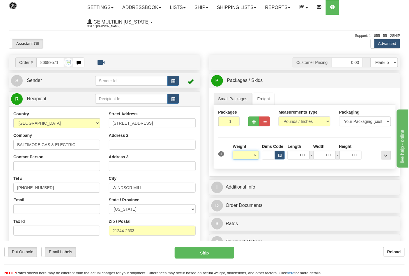
click button "Delete" at bounding box center [0, 0] width 0 height 0
type input "6.00"
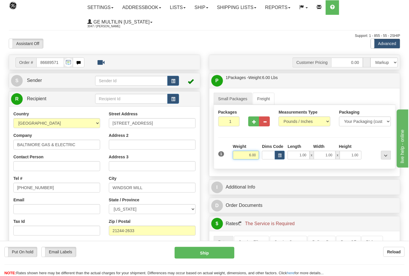
scroll to position [97, 0]
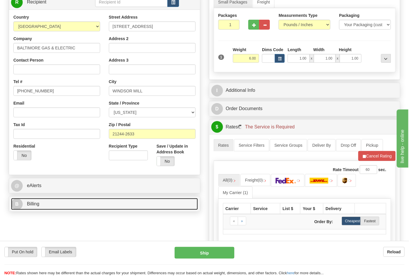
click at [71, 204] on link "B Billing" at bounding box center [104, 204] width 187 height 12
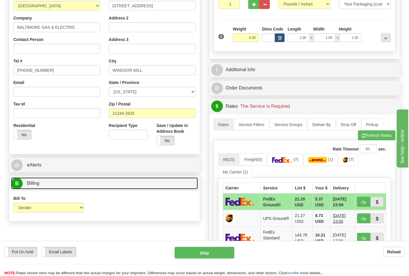
scroll to position [129, 0]
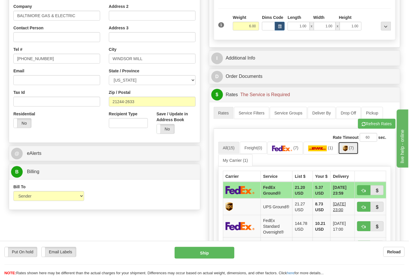
click at [354, 152] on link "(7)" at bounding box center [348, 148] width 20 height 13
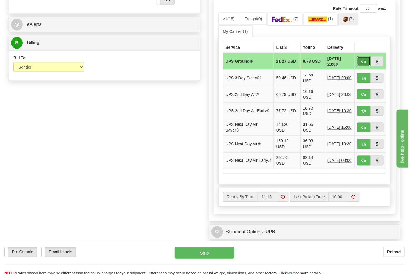
click at [365, 60] on span "button" at bounding box center [364, 62] width 4 height 4
type input "03"
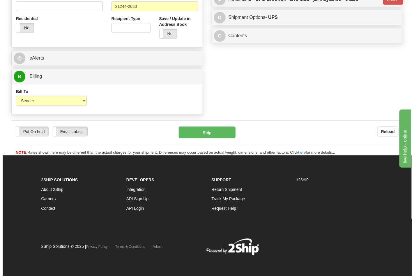
scroll to position [225, 0]
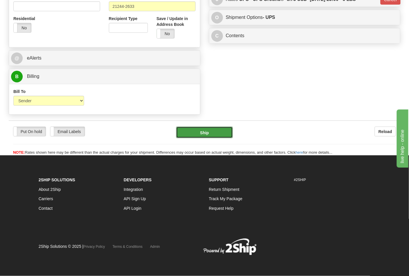
click at [209, 131] on button "Ship" at bounding box center [204, 133] width 56 height 12
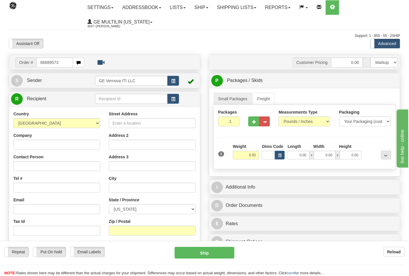
type input "86689573"
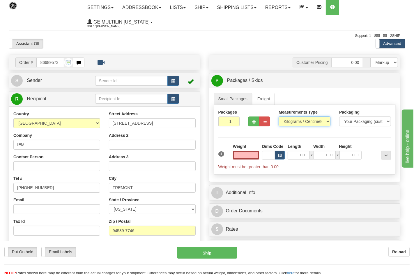
type input "0.00"
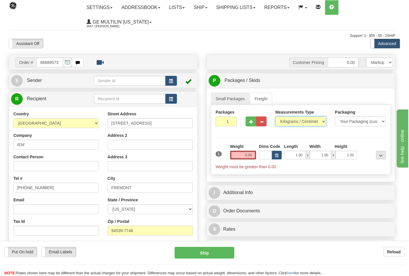
click at [292, 121] on select "Pounds / Inches Kilograms / Centimeters" at bounding box center [300, 122] width 51 height 10
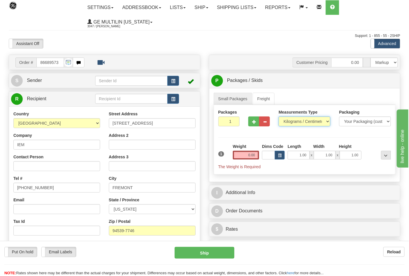
select select "0"
click at [278, 117] on select "Pounds / Inches Kilograms / Centimeters" at bounding box center [304, 122] width 52 height 10
click at [256, 155] on input "0.00" at bounding box center [246, 155] width 26 height 9
click button "Delete" at bounding box center [0, 0] width 0 height 0
type input "6.00"
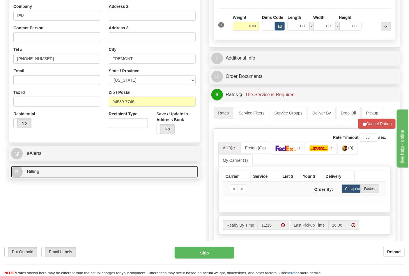
click at [66, 171] on link "B Billing" at bounding box center [104, 172] width 187 height 12
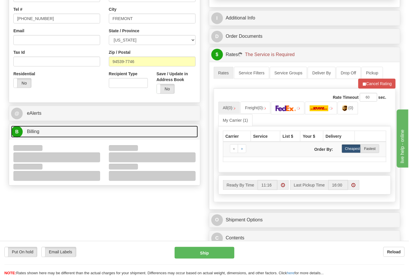
scroll to position [226, 0]
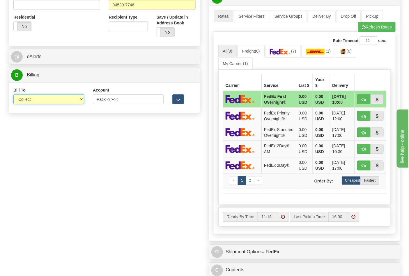
click at [33, 101] on select "Sender Recipient Third Party Collect" at bounding box center [48, 100] width 71 height 10
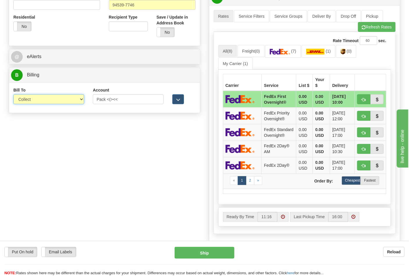
select select "2"
click at [13, 95] on select "Sender Recipient Third Party Collect" at bounding box center [48, 100] width 71 height 10
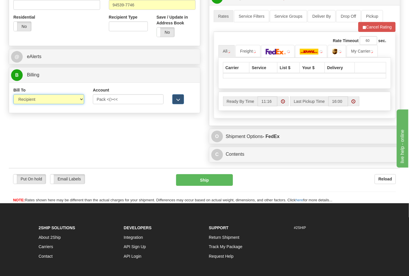
click at [37, 99] on select "Sender Recipient Third Party Collect" at bounding box center [48, 100] width 71 height 10
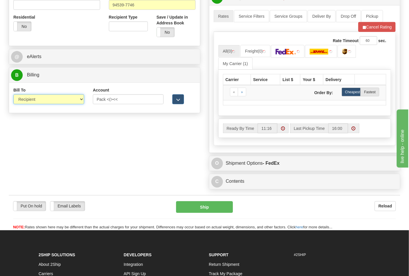
click at [13, 95] on select "Sender Recipient Third Party Collect" at bounding box center [48, 100] width 71 height 10
drag, startPoint x: 109, startPoint y: 102, endPoint x: 60, endPoint y: 100, distance: 49.8
click at [60, 100] on div "Bill To Sender Recipient Third Party Collect Account Pack <(><< 3rd Party Accou…" at bounding box center [104, 98] width 191 height 22
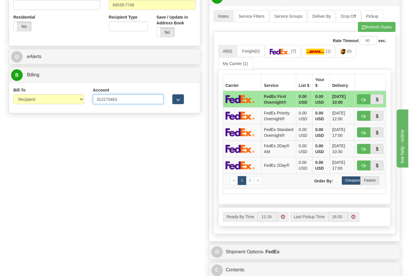
type input "312270463"
click button "Delete" at bounding box center [0, 0] width 0 height 0
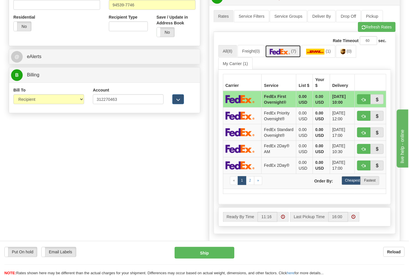
click at [292, 47] on link "(7)" at bounding box center [283, 51] width 36 height 13
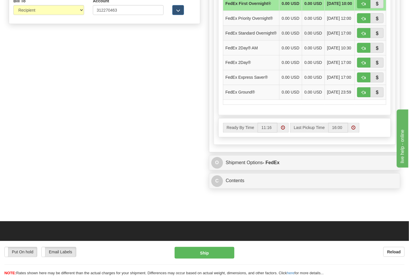
scroll to position [323, 0]
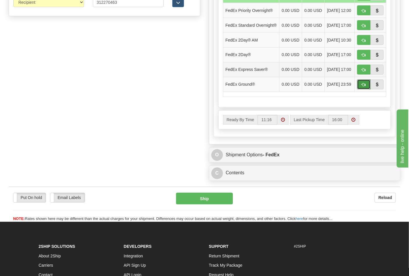
click at [360, 90] on button "button" at bounding box center [363, 85] width 13 height 10
type input "92"
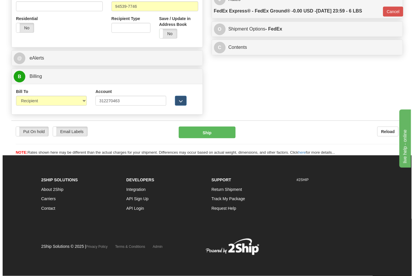
scroll to position [225, 0]
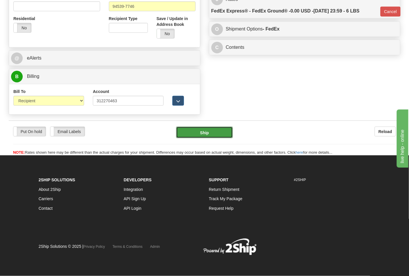
click at [205, 132] on button "Ship" at bounding box center [204, 133] width 56 height 12
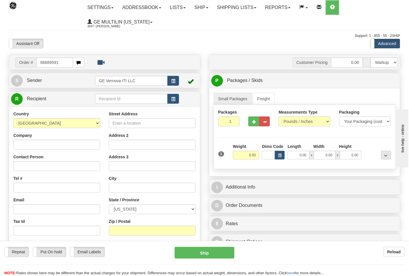
type input "86689591"
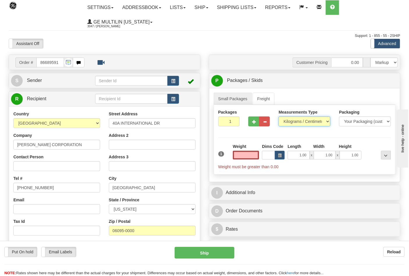
type input "0.00"
click at [291, 118] on select "Pounds / Inches Kilograms / Centimeters" at bounding box center [304, 122] width 52 height 10
select select "0"
click at [278, 117] on select "Pounds / Inches Kilograms / Centimeters" at bounding box center [304, 122] width 52 height 10
click at [256, 155] on input "0.00" at bounding box center [246, 155] width 26 height 9
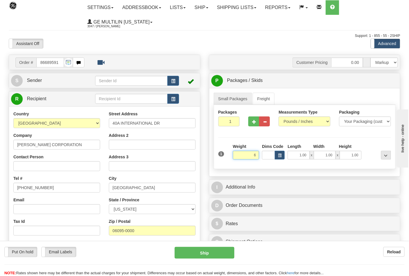
click button "Delete" at bounding box center [0, 0] width 0 height 0
type input "6.00"
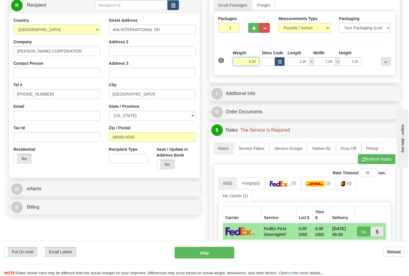
scroll to position [97, 0]
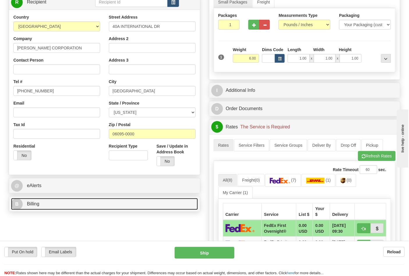
click at [51, 204] on link "B Billing" at bounding box center [104, 204] width 187 height 12
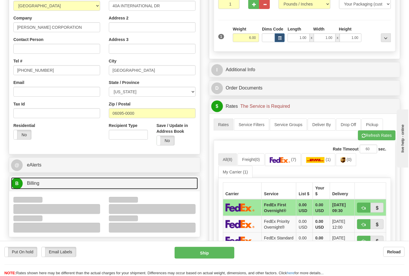
scroll to position [129, 0]
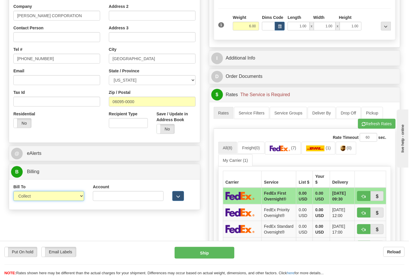
drag, startPoint x: 41, startPoint y: 198, endPoint x: 40, endPoint y: 201, distance: 3.3
click at [41, 198] on select "Sender Recipient Third Party Collect" at bounding box center [48, 196] width 71 height 10
select select "2"
click at [13, 192] on select "Sender Recipient Third Party Collect" at bounding box center [48, 196] width 71 height 10
drag, startPoint x: 119, startPoint y: 191, endPoint x: 120, endPoint y: 196, distance: 5.4
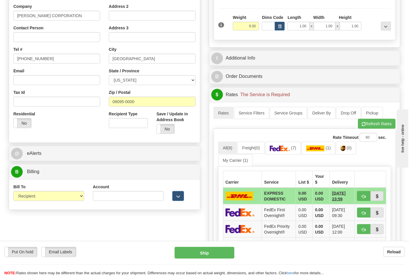
click at [119, 193] on div "Account" at bounding box center [128, 192] width 71 height 17
click at [122, 199] on input "Account" at bounding box center [128, 196] width 71 height 10
paste input "103538629"
type input "103538629"
click at [278, 154] on link "(7)" at bounding box center [283, 148] width 36 height 13
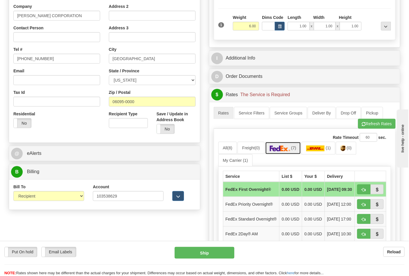
scroll to position [258, 0]
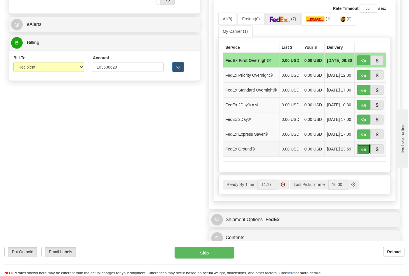
click at [365, 152] on span "button" at bounding box center [364, 150] width 4 height 4
type input "92"
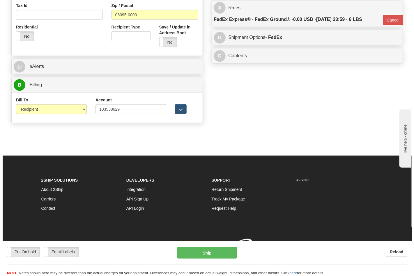
scroll to position [225, 0]
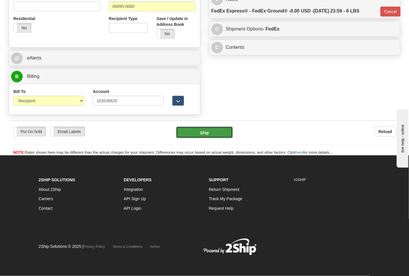
click at [204, 134] on button "Ship" at bounding box center [204, 133] width 56 height 12
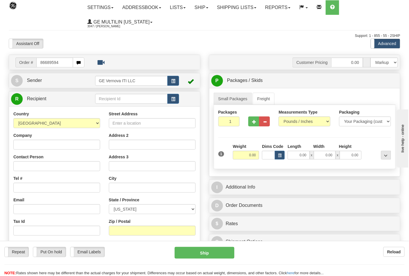
type input "86689594"
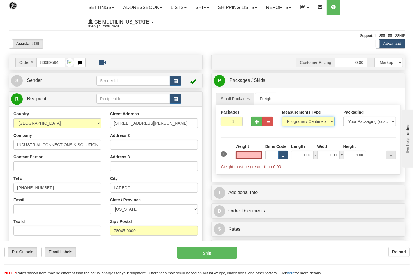
type input "0.00"
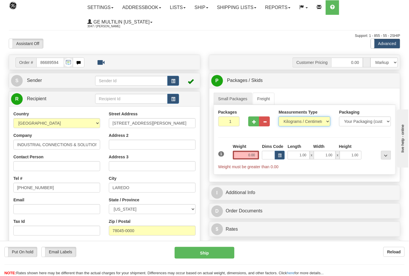
click at [290, 122] on select "Pounds / Inches Kilograms / Centimeters" at bounding box center [304, 122] width 52 height 10
select select "0"
click at [278, 117] on select "Pounds / Inches Kilograms / Centimeters" at bounding box center [304, 122] width 52 height 10
click at [255, 157] on input "0.00" at bounding box center [246, 155] width 26 height 9
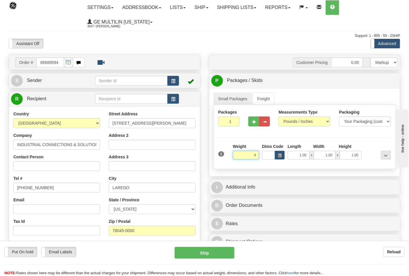
click button "Delete" at bounding box center [0, 0] width 0 height 0
type input "4.00"
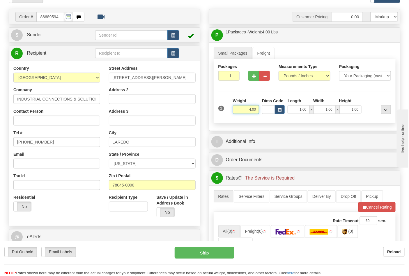
scroll to position [129, 0]
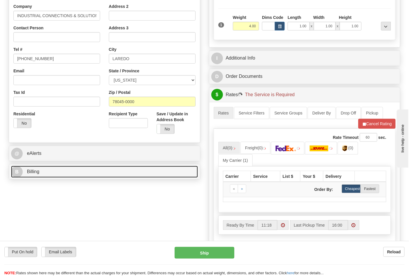
click at [63, 178] on link "B Billing" at bounding box center [104, 172] width 187 height 12
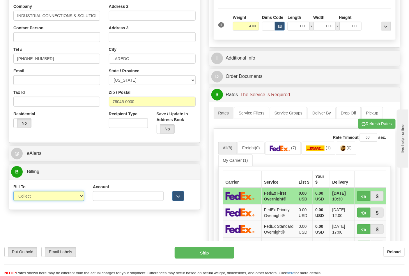
click at [34, 198] on select "Sender Recipient Third Party Collect" at bounding box center [48, 196] width 71 height 10
click at [13, 192] on select "Sender Recipient Third Party Collect" at bounding box center [48, 196] width 71 height 10
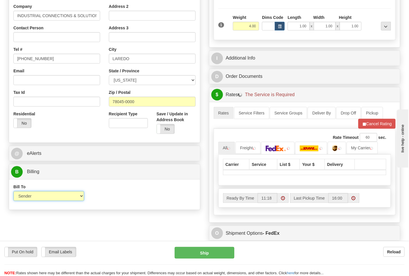
drag, startPoint x: 34, startPoint y: 197, endPoint x: 32, endPoint y: 201, distance: 4.1
click at [34, 197] on select "Sender Recipient Third Party Collect" at bounding box center [48, 196] width 71 height 10
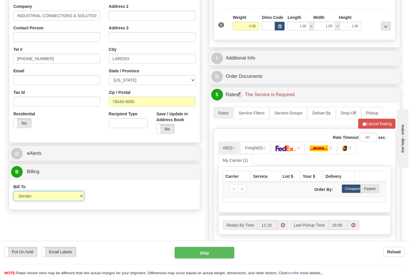
select select "2"
click at [13, 192] on select "Sender Recipient Third Party Collect" at bounding box center [48, 196] width 71 height 10
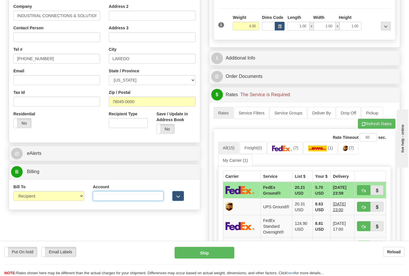
click at [109, 194] on input "Account" at bounding box center [128, 196] width 71 height 10
paste input "844904193"
type input "844904193"
click at [283, 148] on img at bounding box center [282, 149] width 20 height 6
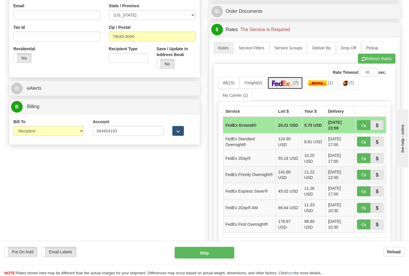
scroll to position [226, 0]
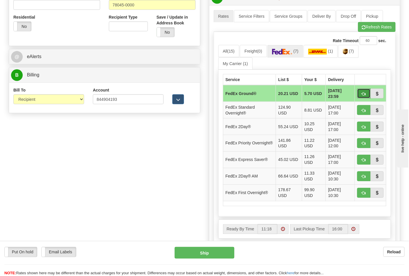
click at [359, 96] on button "button" at bounding box center [363, 94] width 13 height 10
type input "92"
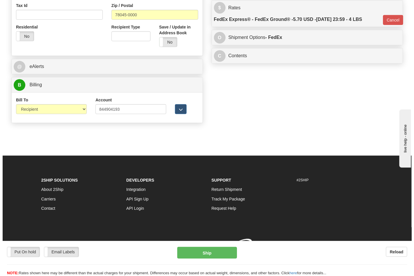
scroll to position [217, 0]
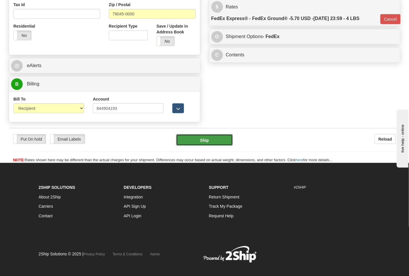
click at [217, 138] on button "Ship" at bounding box center [204, 140] width 56 height 12
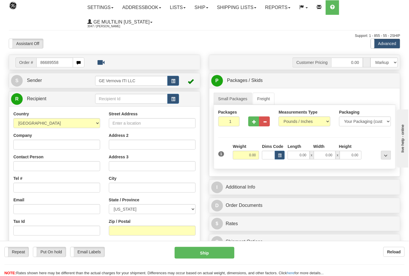
type input "86689558"
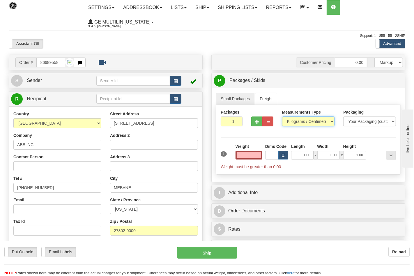
type input "0.00"
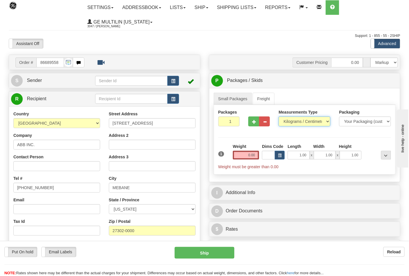
drag, startPoint x: 294, startPoint y: 122, endPoint x: 294, endPoint y: 126, distance: 4.7
click at [294, 122] on select "Pounds / Inches Kilograms / Centimeters" at bounding box center [304, 122] width 52 height 10
select select "0"
click at [278, 117] on select "Pounds / Inches Kilograms / Centimeters" at bounding box center [304, 122] width 52 height 10
click at [252, 123] on span "button" at bounding box center [254, 122] width 4 height 4
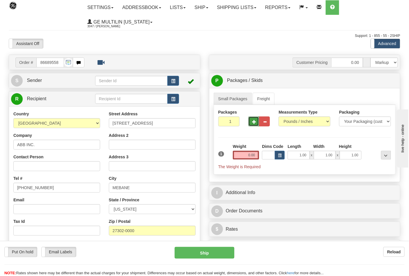
type input "2"
click at [257, 156] on input "0.00" at bounding box center [246, 155] width 26 height 9
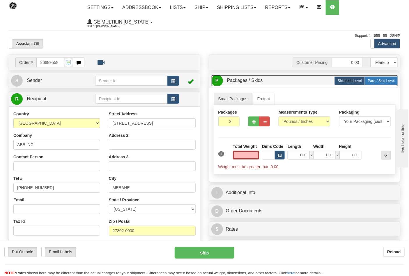
type input "0.00"
click at [374, 85] on div "P Packages / Skids 2 Packages - Weight: 0.00 Lbs 1 Skids - Weight: NaN Lbs Ship…" at bounding box center [304, 80] width 191 height 15
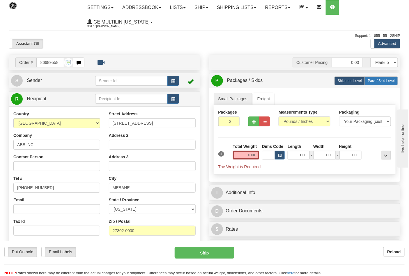
click at [373, 76] on label "Pack / Skid Level Pack.." at bounding box center [380, 80] width 33 height 9
radio input "true"
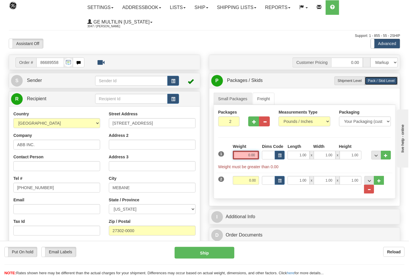
click at [257, 156] on input "0.00" at bounding box center [246, 155] width 26 height 9
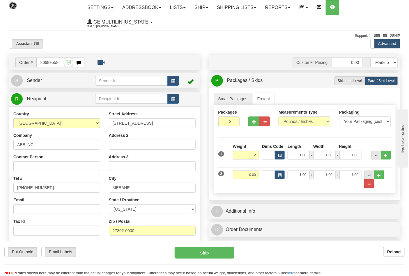
type input "12.00"
click at [259, 175] on div "Weight 0.00" at bounding box center [245, 177] width 29 height 13
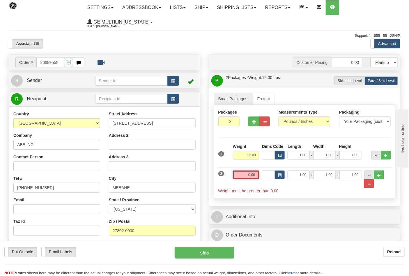
click at [258, 175] on input "0.00" at bounding box center [246, 175] width 26 height 9
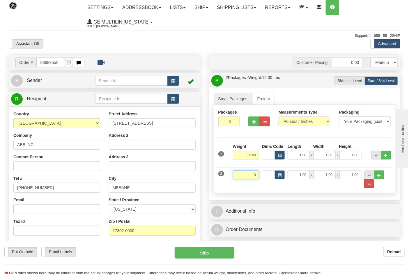
click button "Delete" at bounding box center [0, 0] width 0 height 0
type input "13.00"
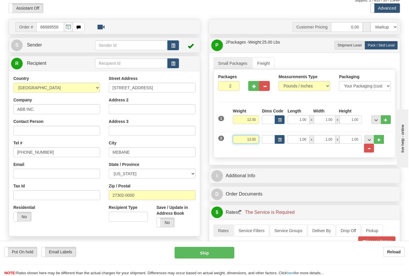
scroll to position [97, 0]
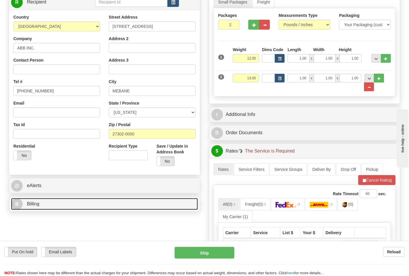
click at [79, 205] on link "B Billing" at bounding box center [104, 204] width 187 height 12
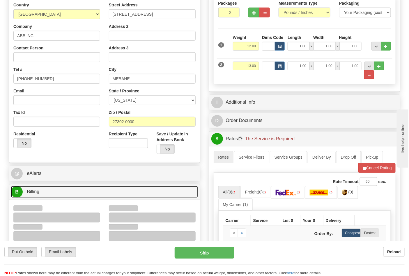
scroll to position [129, 0]
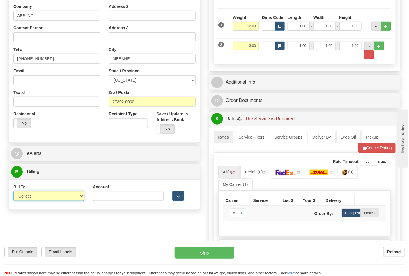
drag, startPoint x: 55, startPoint y: 194, endPoint x: 53, endPoint y: 202, distance: 8.1
click at [55, 194] on select "Sender Recipient Third Party Collect" at bounding box center [48, 196] width 71 height 10
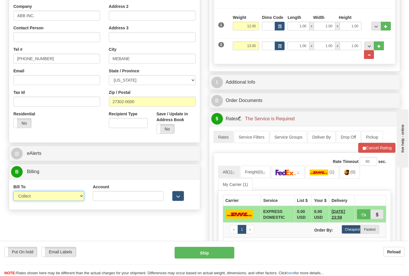
select select "2"
click at [13, 192] on select "Sender Recipient Third Party Collect" at bounding box center [48, 196] width 71 height 10
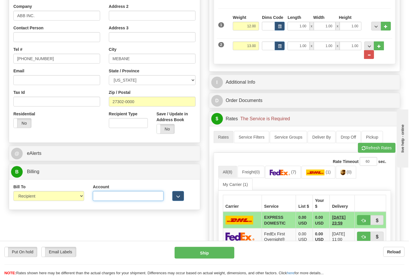
click at [119, 198] on input "Account" at bounding box center [128, 196] width 71 height 10
type input "027409806"
click button "Delete" at bounding box center [0, 0] width 0 height 0
click at [282, 180] on ul "All (8) Freight (0) (7) (1) (0) My Carrier (1)" at bounding box center [304, 178] width 173 height 24
click at [283, 177] on link "(7)" at bounding box center [283, 172] width 36 height 13
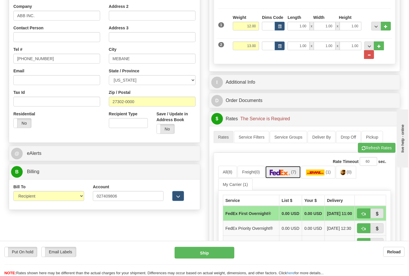
scroll to position [226, 0]
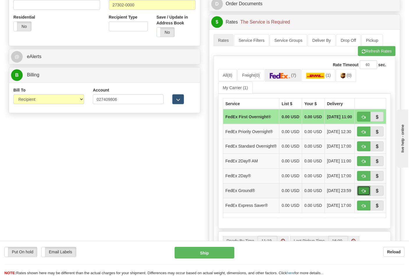
click at [362, 193] on span "button" at bounding box center [364, 192] width 4 height 4
type input "92"
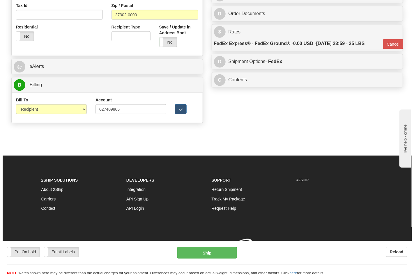
scroll to position [217, 0]
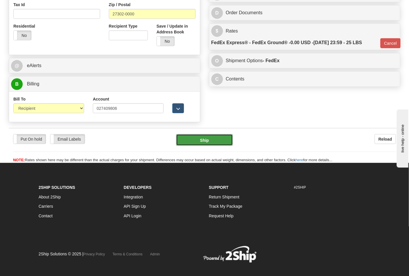
click at [202, 144] on button "Ship" at bounding box center [204, 140] width 56 height 12
